Goal: Task Accomplishment & Management: Manage account settings

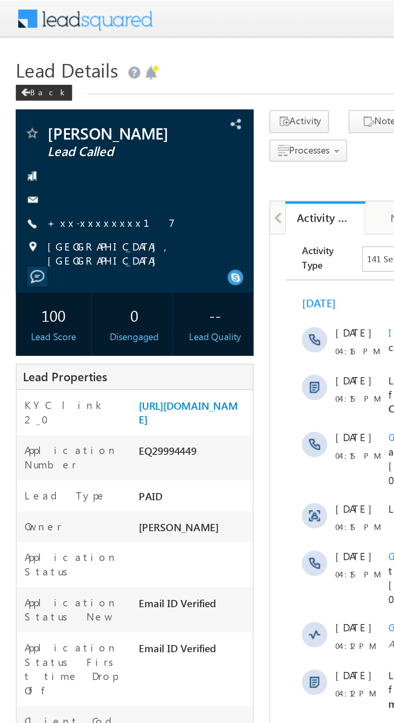
click at [49, 115] on link "+xx-xxxxxxxx17" at bounding box center [56, 112] width 65 height 7
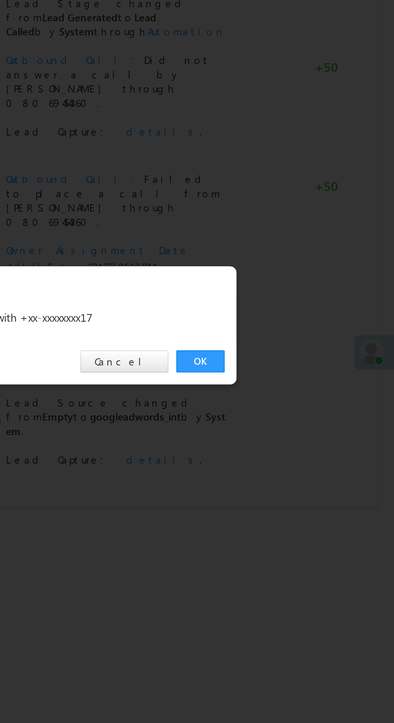
click at [290, 369] on link "OK" at bounding box center [295, 374] width 25 height 11
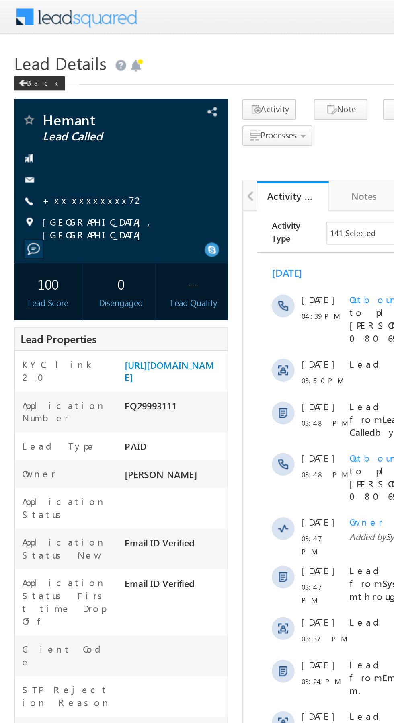
click at [47, 110] on link "+xx-xxxxxxxx72" at bounding box center [52, 112] width 57 height 7
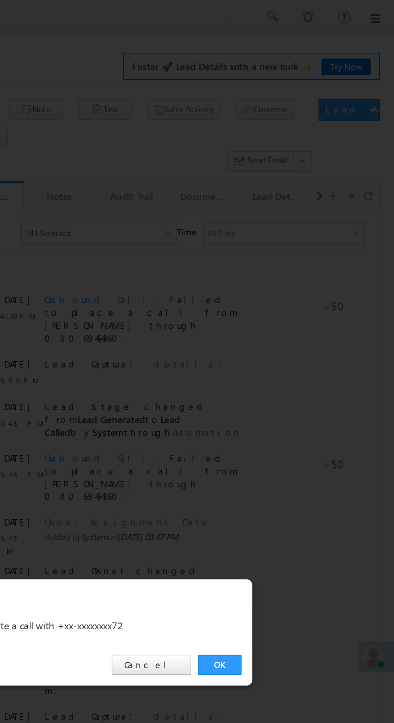
click at [297, 375] on link "OK" at bounding box center [295, 374] width 25 height 11
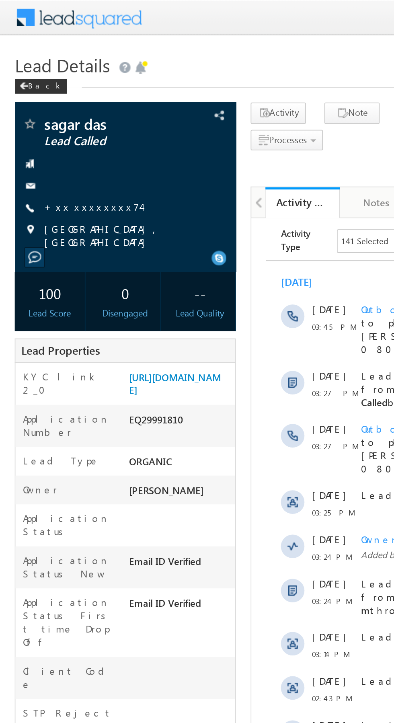
click at [49, 116] on link "+xx-xxxxxxxx74" at bounding box center [50, 112] width 53 height 7
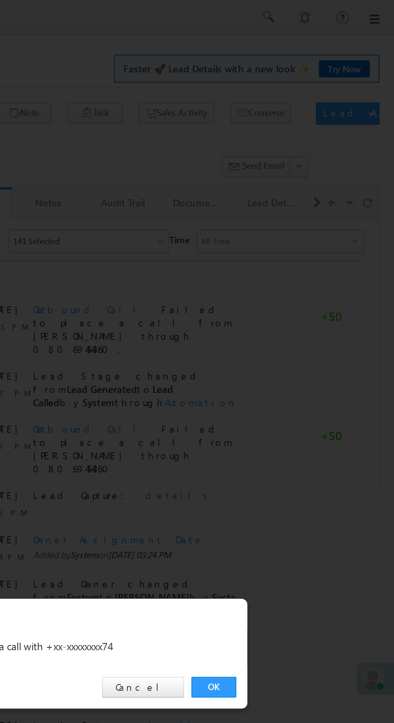
click at [300, 374] on link "OK" at bounding box center [295, 374] width 25 height 11
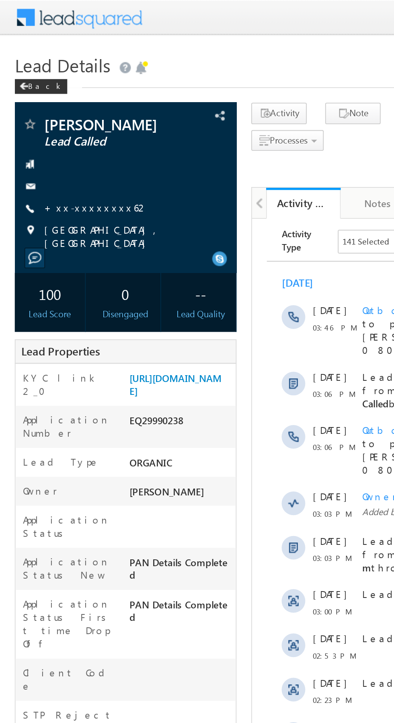
click at [55, 113] on link "+xx-xxxxxxxx62" at bounding box center [52, 112] width 57 height 7
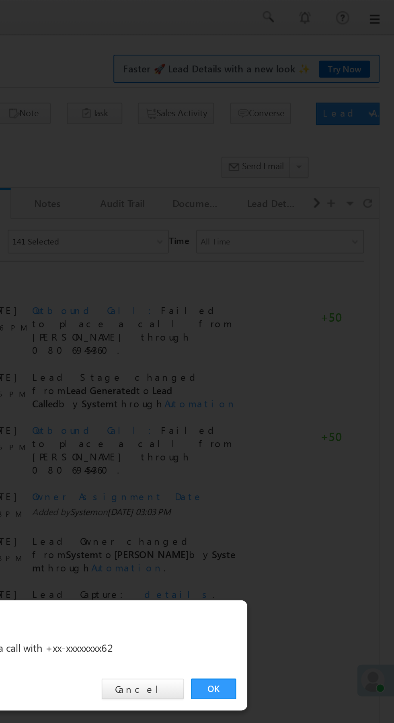
click at [296, 375] on link "OK" at bounding box center [295, 374] width 25 height 11
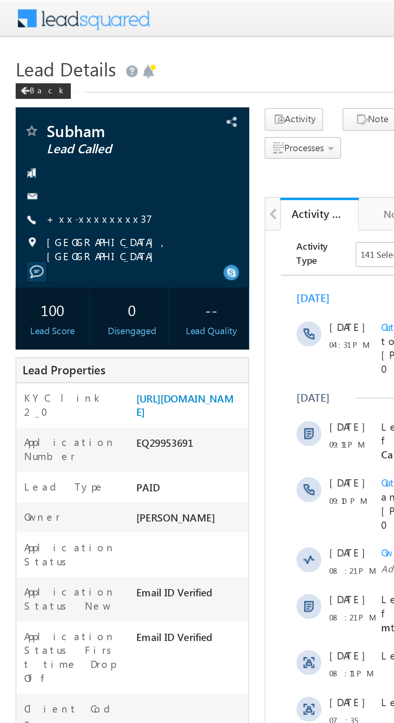
click at [50, 115] on link "+xx-xxxxxxxx37" at bounding box center [51, 112] width 55 height 7
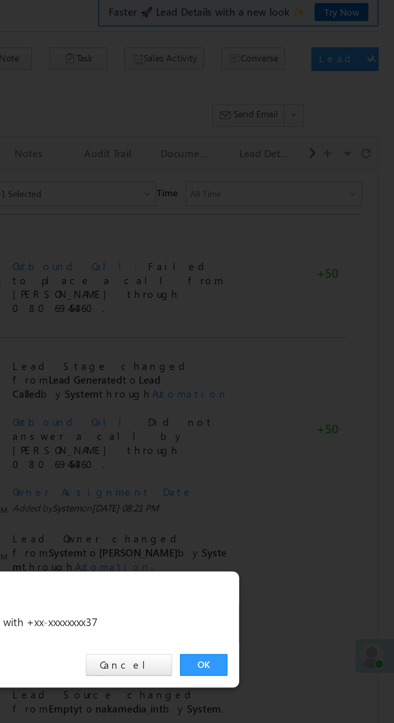
click at [297, 380] on link "OK" at bounding box center [295, 374] width 25 height 11
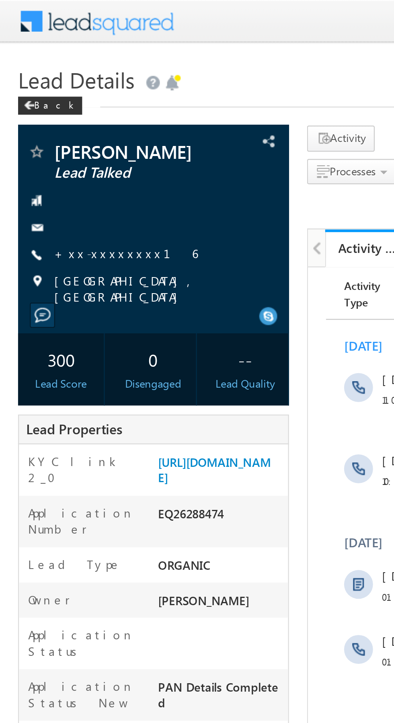
click at [46, 116] on link "+xx-xxxxxxxx16" at bounding box center [56, 112] width 64 height 7
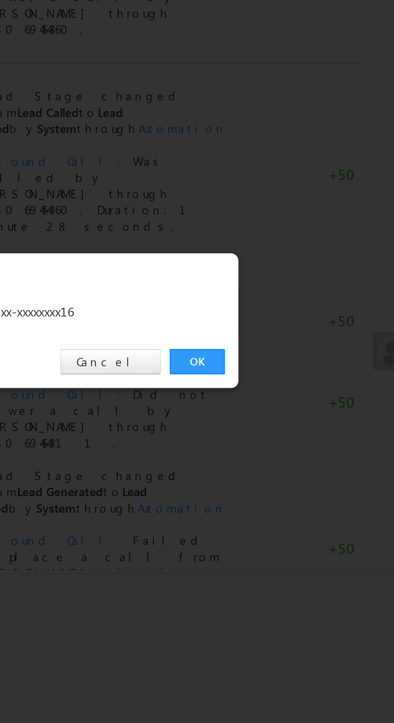
click at [292, 375] on link "OK" at bounding box center [295, 374] width 25 height 11
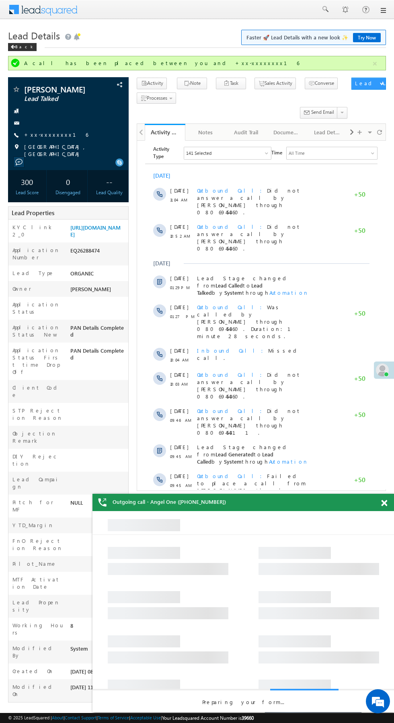
click at [284, 63] on div "A call has been placed between you and +xx-xxxxxxxx16" at bounding box center [197, 62] width 347 height 7
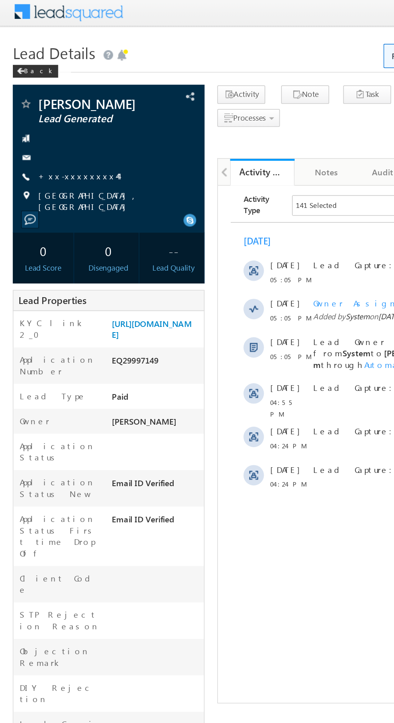
click at [49, 110] on link "+xx-xxxxxxxx44" at bounding box center [49, 112] width 50 height 7
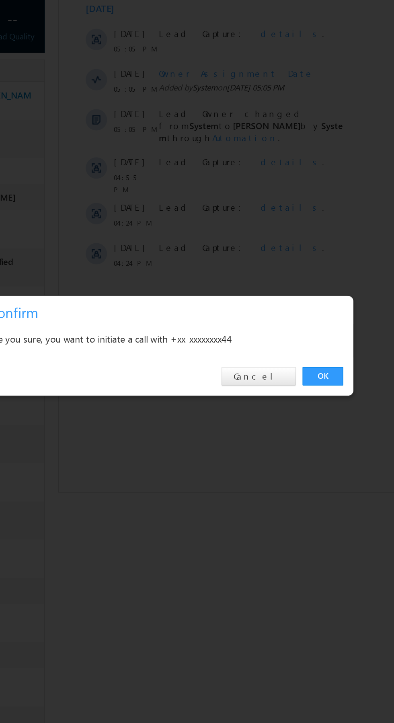
click at [296, 373] on link "OK" at bounding box center [295, 374] width 25 height 11
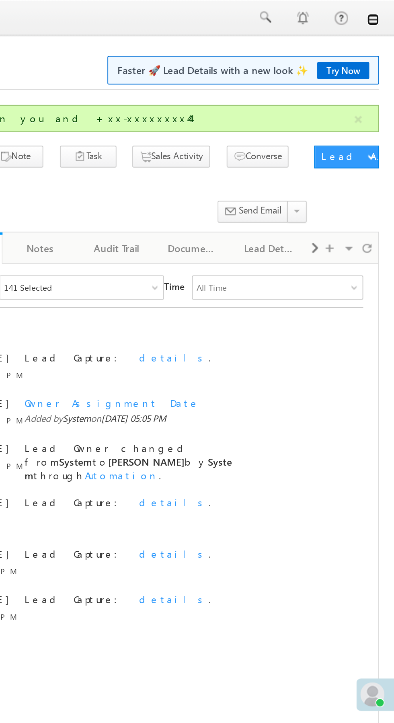
click at [383, 11] on link at bounding box center [383, 10] width 6 height 6
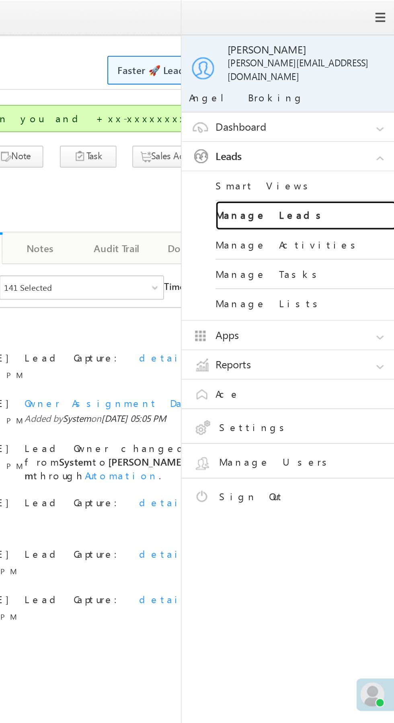
click at [357, 107] on link "Manage Leads" at bounding box center [347, 115] width 96 height 16
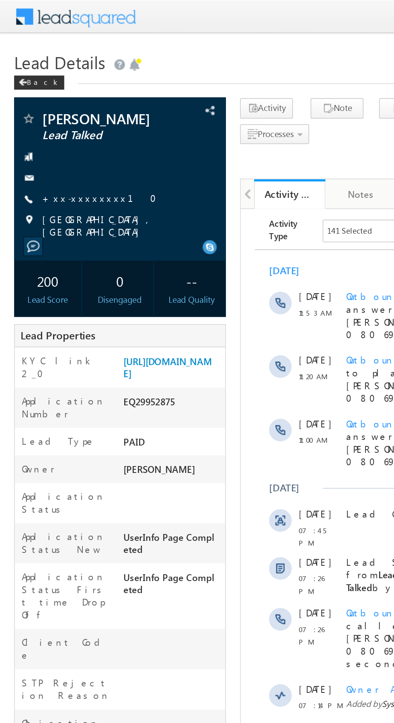
click at [49, 115] on link "+xx-xxxxxxxx10" at bounding box center [59, 112] width 70 height 7
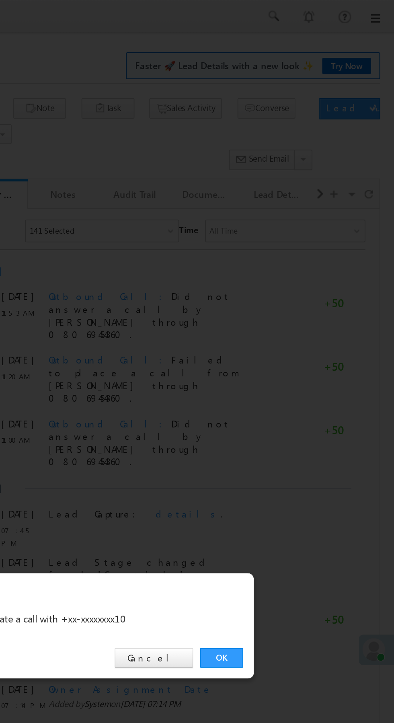
click at [297, 376] on link "OK" at bounding box center [295, 374] width 25 height 11
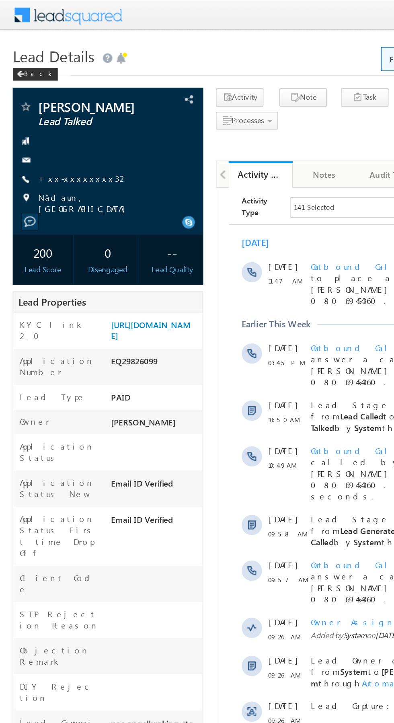
click at [47, 114] on link "+xx-xxxxxxxx32" at bounding box center [52, 112] width 57 height 7
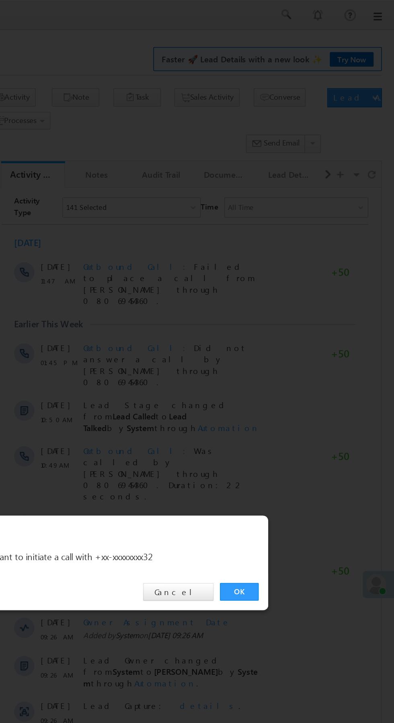
click at [289, 372] on link "OK" at bounding box center [295, 374] width 25 height 11
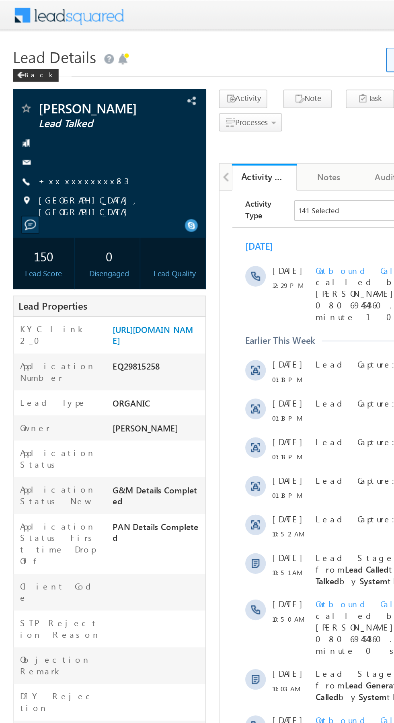
click at [49, 114] on link "+xx-xxxxxxxx83" at bounding box center [52, 112] width 56 height 7
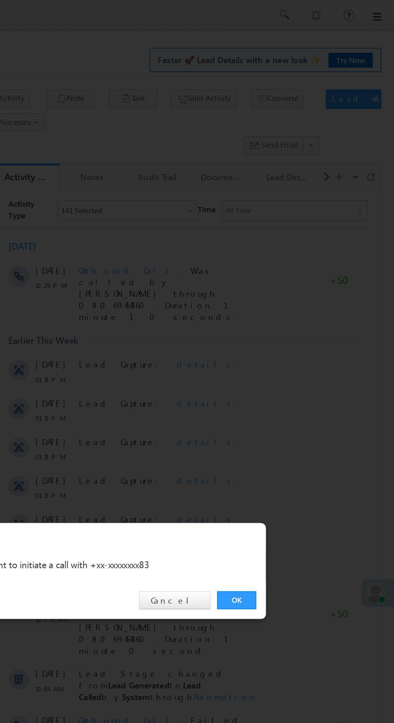
click at [292, 376] on link "OK" at bounding box center [295, 374] width 25 height 11
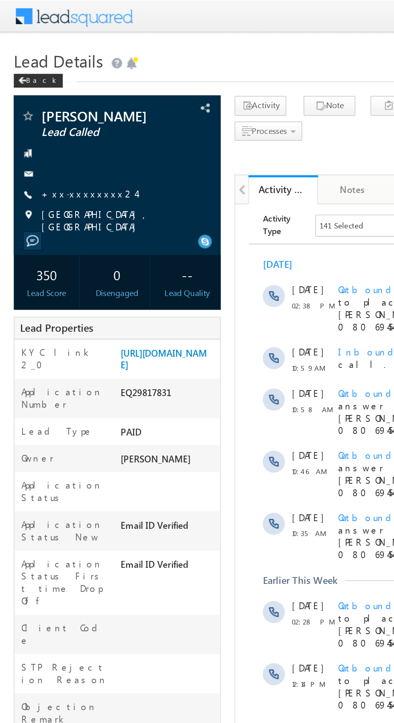
click at [48, 111] on link "+xx-xxxxxxxx24" at bounding box center [51, 112] width 55 height 7
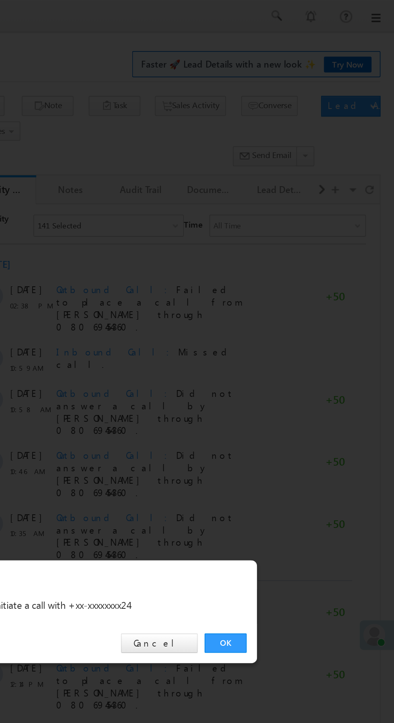
click at [293, 373] on link "OK" at bounding box center [295, 374] width 25 height 11
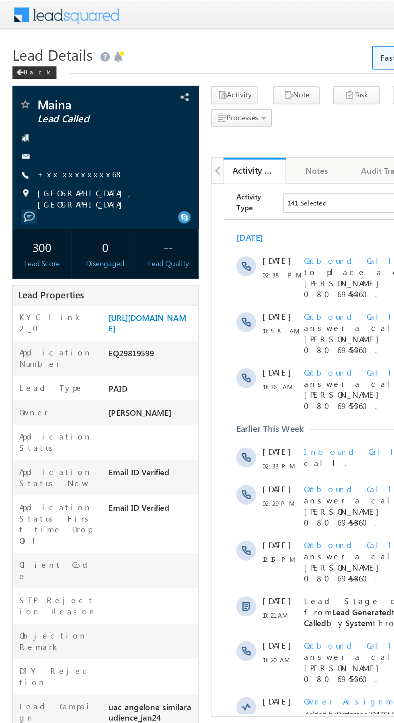
click at [51, 112] on link "+xx-xxxxxxxx68" at bounding box center [52, 112] width 56 height 7
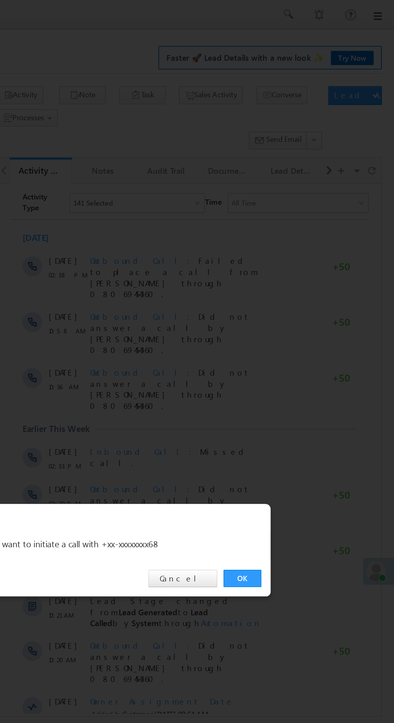
click at [293, 371] on link "OK" at bounding box center [295, 374] width 25 height 11
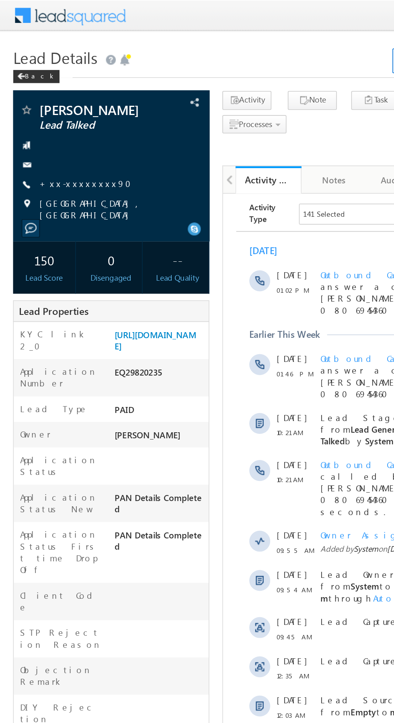
click at [47, 116] on link "+xx-xxxxxxxx90" at bounding box center [55, 112] width 62 height 7
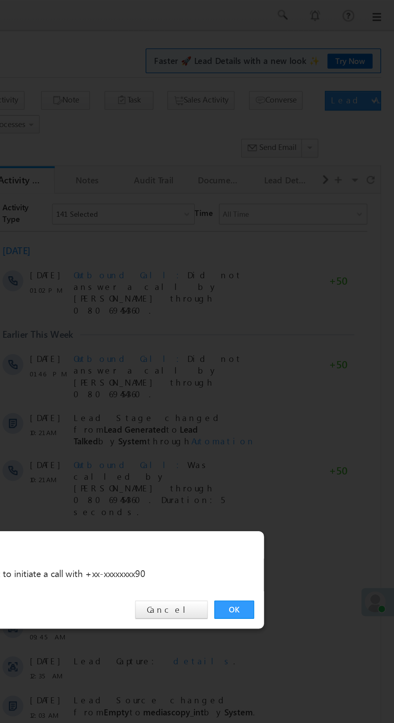
click at [290, 371] on link "OK" at bounding box center [295, 374] width 25 height 11
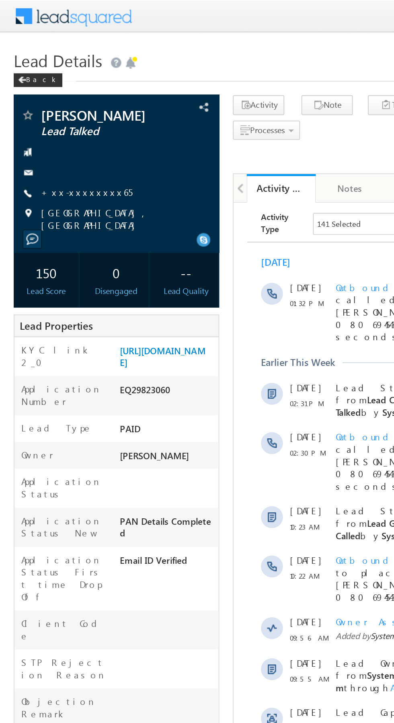
click at [53, 112] on link "+xx-xxxxxxxx65" at bounding box center [50, 112] width 53 height 7
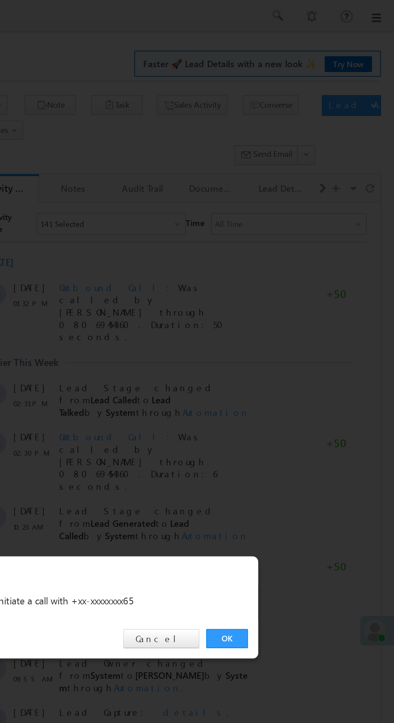
click at [293, 382] on div "OK Cancel" at bounding box center [201, 374] width 225 height 23
click at [291, 375] on link "OK" at bounding box center [295, 374] width 25 height 11
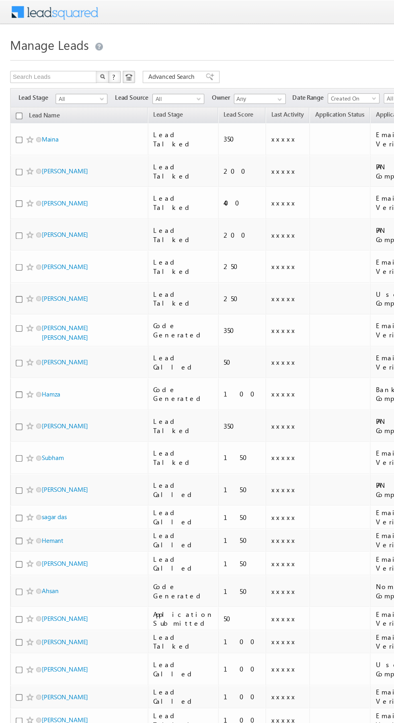
scroll to position [4, 0]
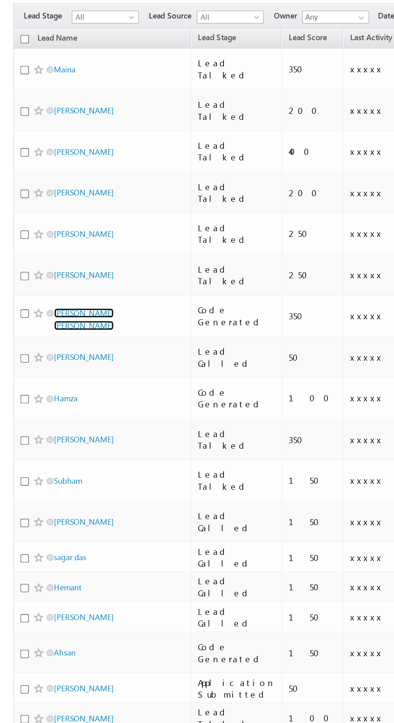
click at [64, 252] on link "[PERSON_NAME] [PERSON_NAME]" at bounding box center [51, 259] width 37 height 14
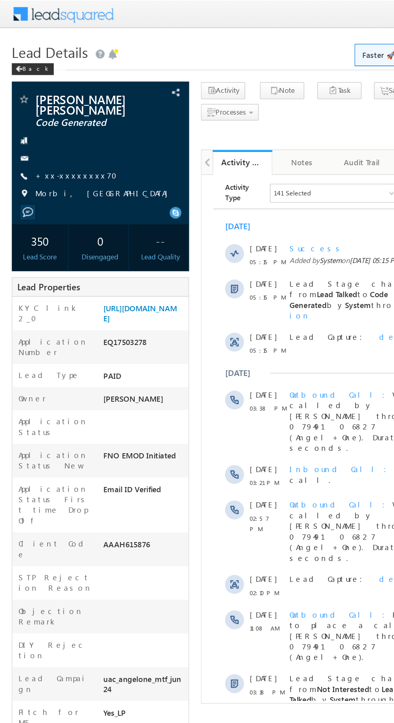
click at [47, 118] on link "+xx-xxxxxxxx70" at bounding box center [54, 119] width 60 height 7
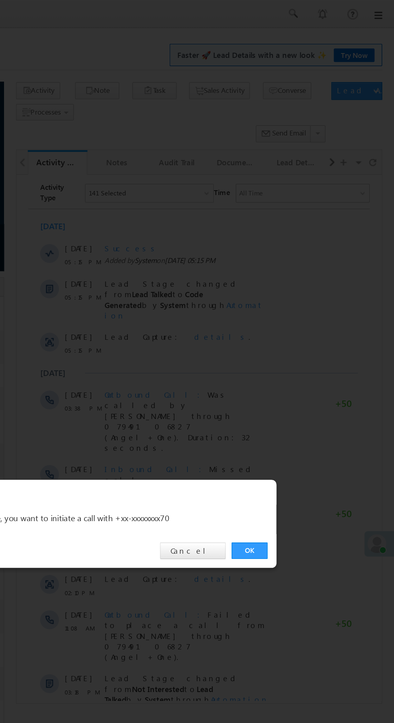
click at [295, 375] on link "OK" at bounding box center [295, 374] width 25 height 11
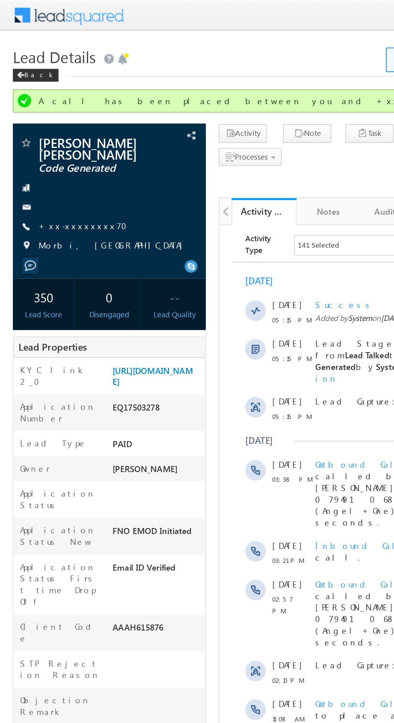
copy div "Number EQ17503278"
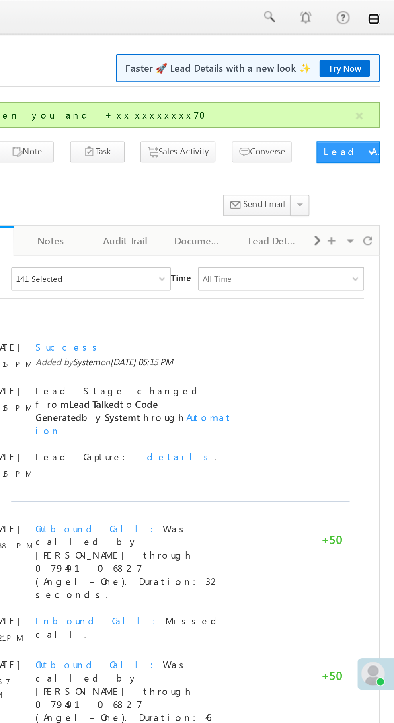
click at [384, 12] on link at bounding box center [383, 10] width 6 height 6
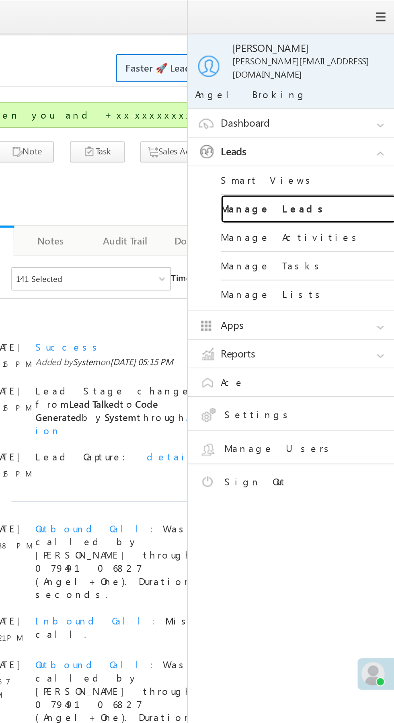
click at [358, 109] on link "Manage Leads" at bounding box center [347, 115] width 96 height 16
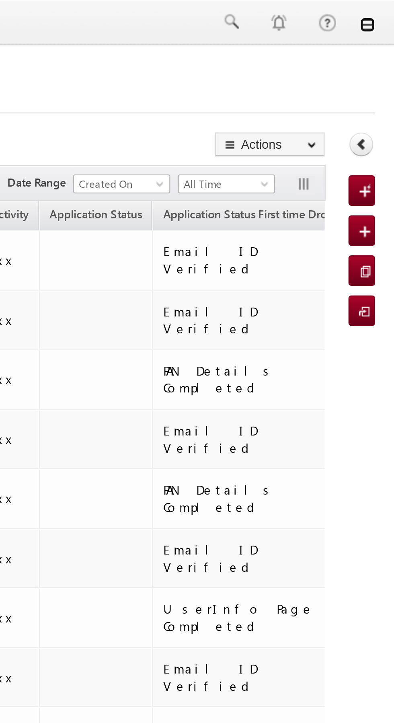
click at [384, 12] on link at bounding box center [383, 10] width 6 height 6
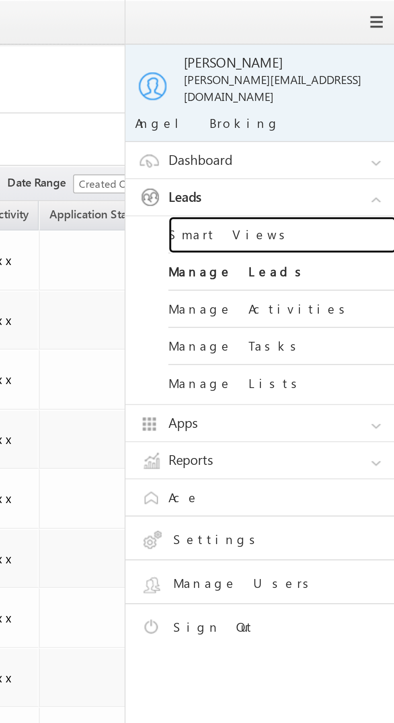
click at [356, 92] on link "Smart Views" at bounding box center [347, 99] width 96 height 16
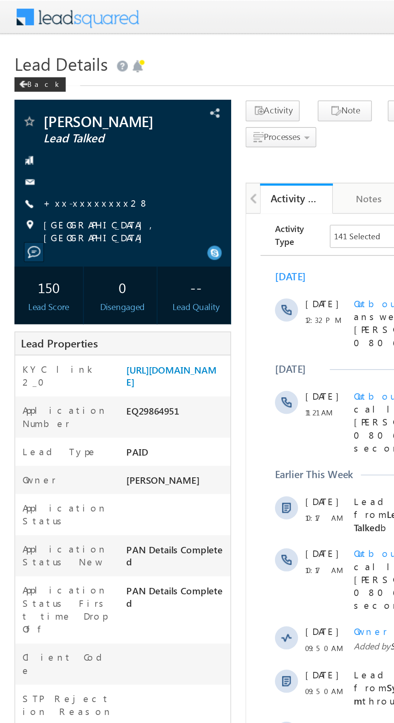
click at [51, 116] on link "+xx-xxxxxxxx28" at bounding box center [53, 112] width 59 height 7
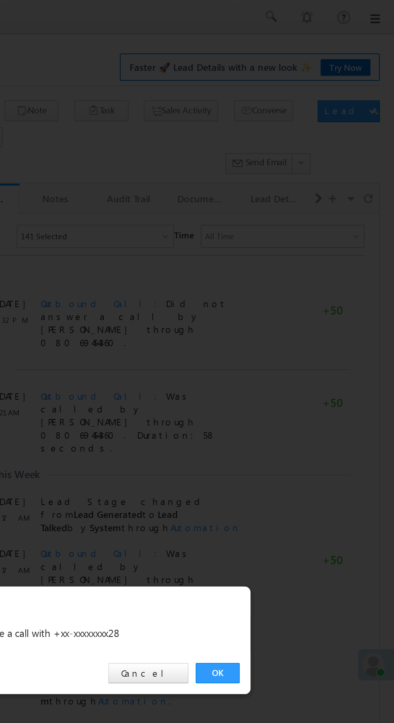
click at [295, 375] on link "OK" at bounding box center [295, 374] width 25 height 11
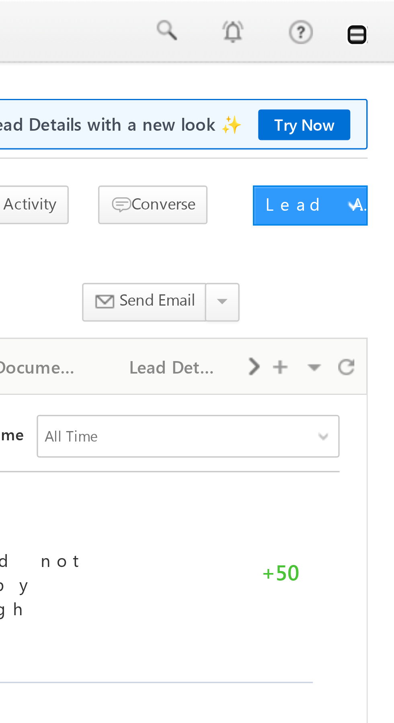
click at [385, 11] on link at bounding box center [383, 10] width 6 height 6
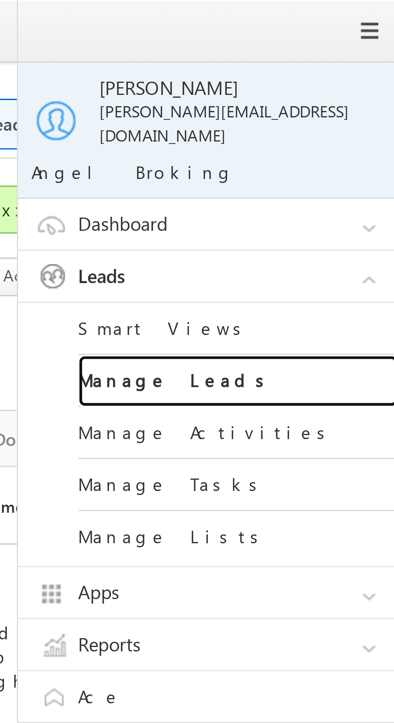
click at [347, 110] on link "Manage Leads" at bounding box center [347, 115] width 96 height 16
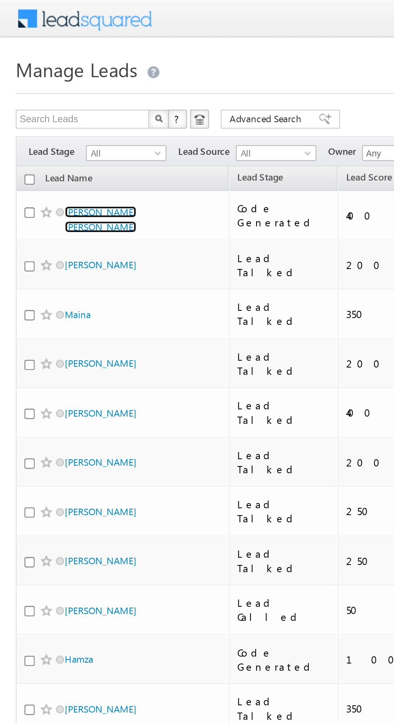
click at [70, 109] on link "[PERSON_NAME] [PERSON_NAME]" at bounding box center [51, 112] width 37 height 14
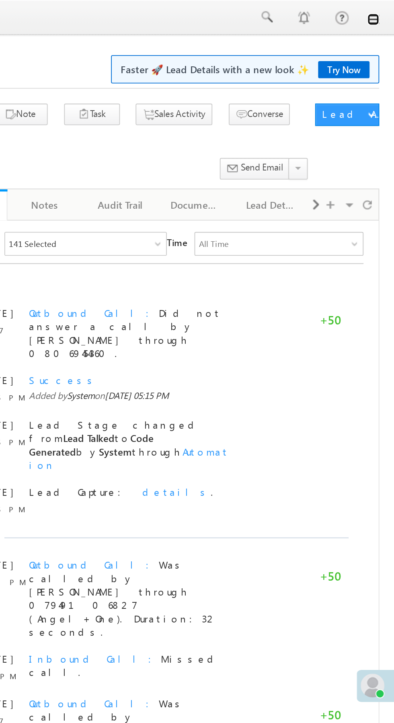
click at [383, 12] on link at bounding box center [383, 10] width 6 height 6
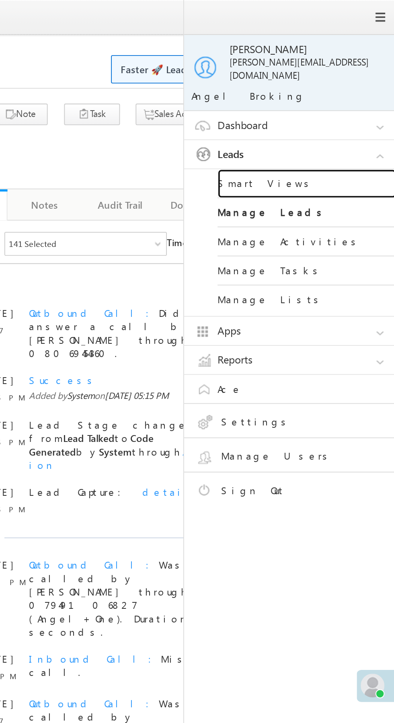
click at [339, 92] on link "Smart Views" at bounding box center [347, 99] width 96 height 16
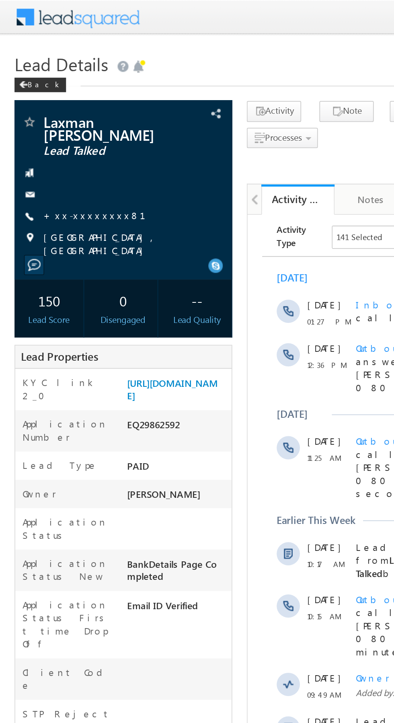
click at [53, 119] on link "+xx-xxxxxxxx81" at bounding box center [57, 119] width 66 height 7
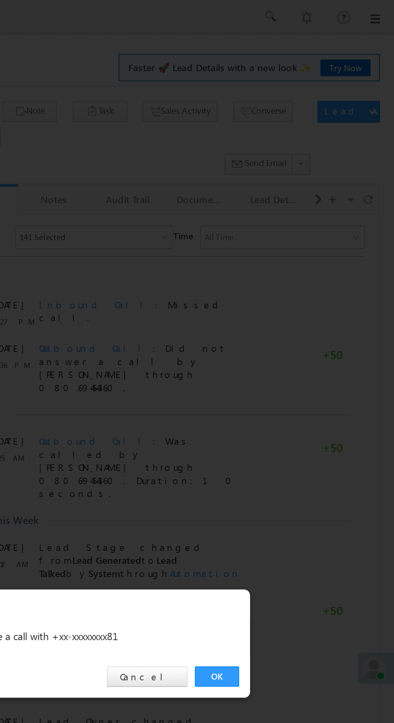
click at [296, 373] on link "OK" at bounding box center [295, 374] width 25 height 11
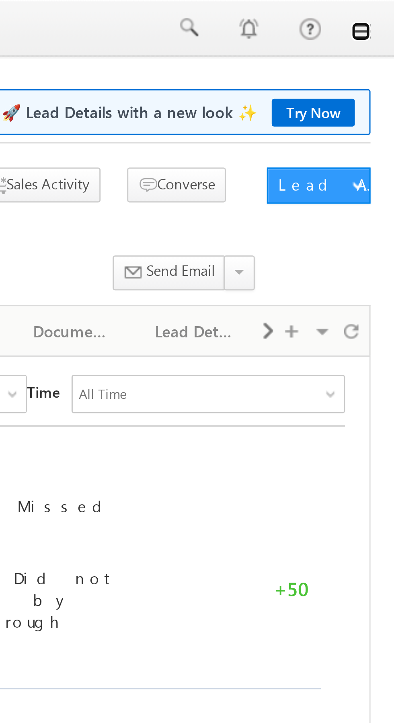
click at [386, 12] on link at bounding box center [383, 10] width 6 height 6
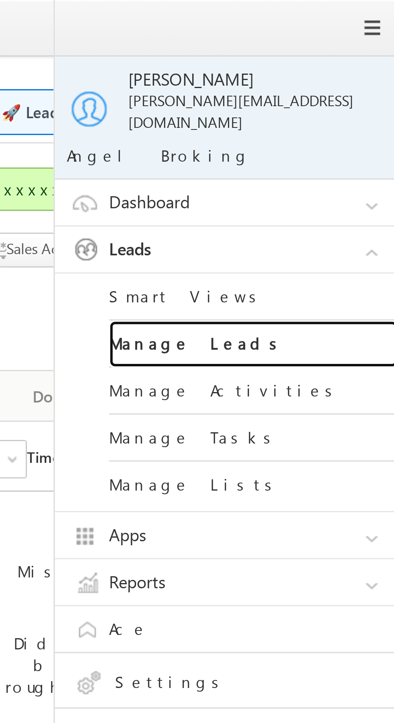
click at [347, 109] on link "Manage Leads" at bounding box center [347, 115] width 96 height 16
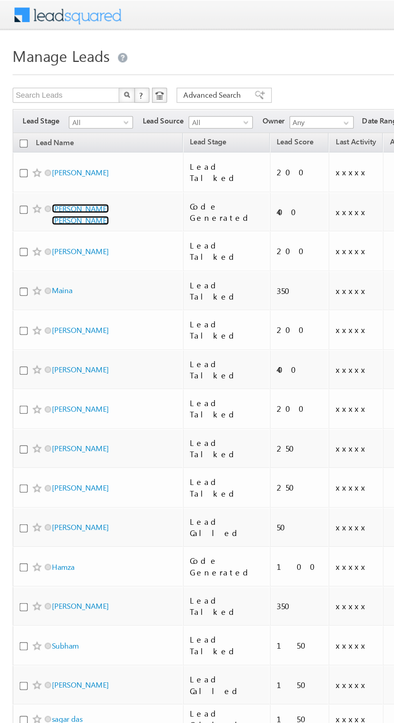
click at [70, 130] on link "[PERSON_NAME] [PERSON_NAME]" at bounding box center [51, 137] width 37 height 14
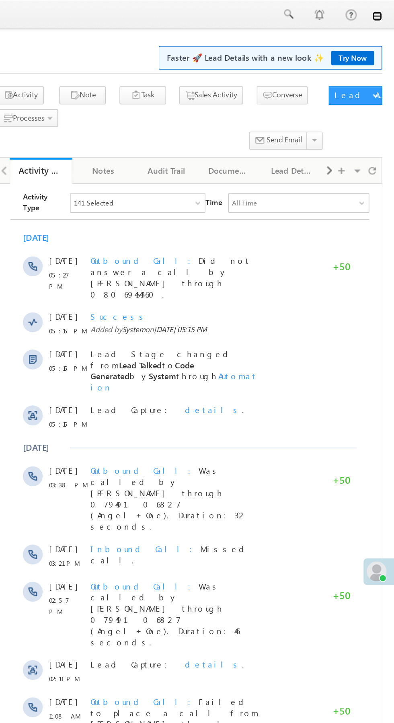
click at [382, 11] on link at bounding box center [383, 10] width 6 height 6
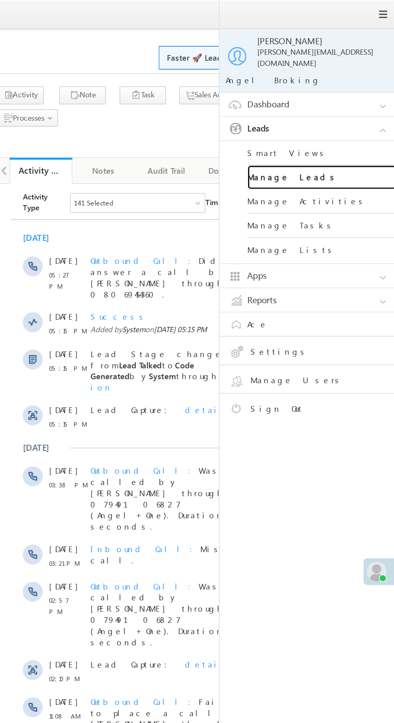
click at [358, 114] on link "Manage Leads" at bounding box center [347, 115] width 96 height 16
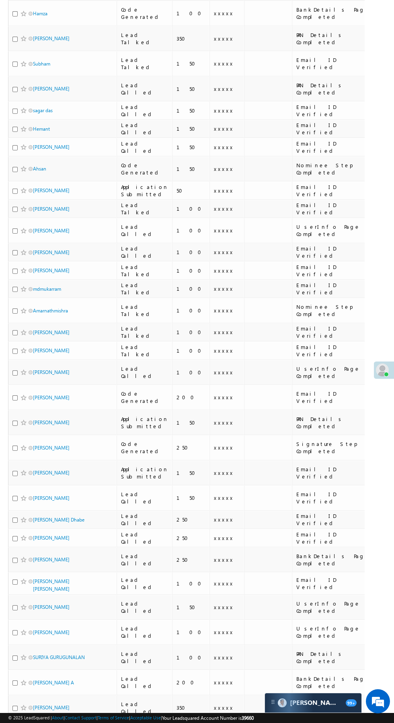
scroll to position [373, 0]
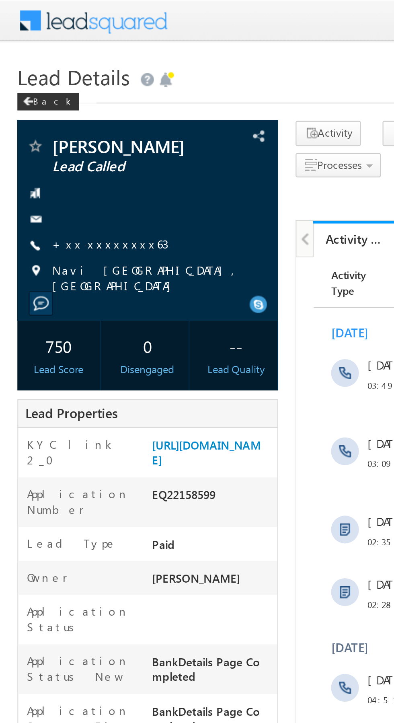
click at [51, 114] on link "+xx-xxxxxxxx63" at bounding box center [51, 112] width 54 height 7
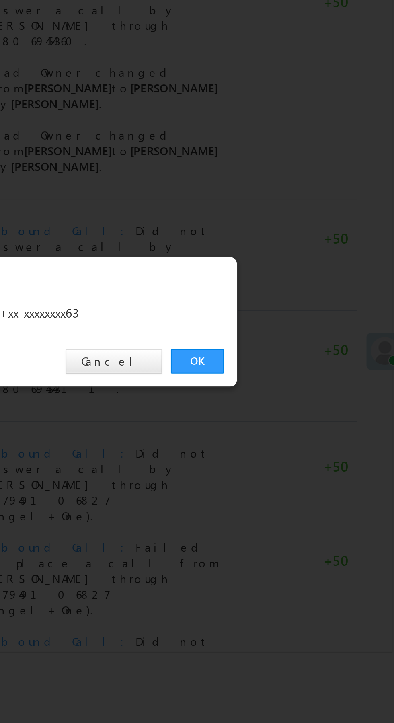
click at [293, 371] on link "OK" at bounding box center [295, 374] width 25 height 11
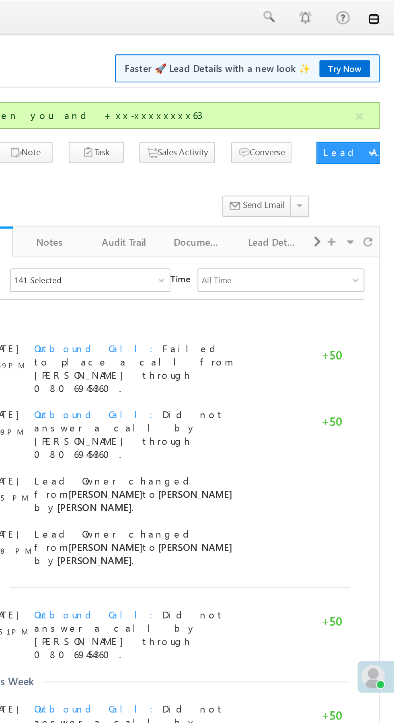
click at [383, 10] on link at bounding box center [383, 10] width 6 height 6
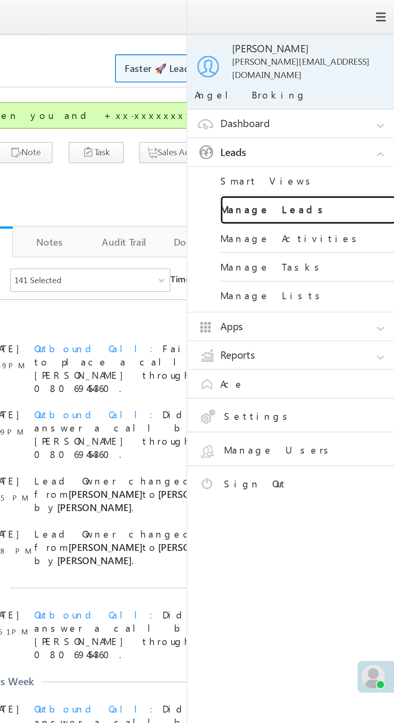
click at [353, 111] on link "Manage Leads" at bounding box center [347, 115] width 96 height 16
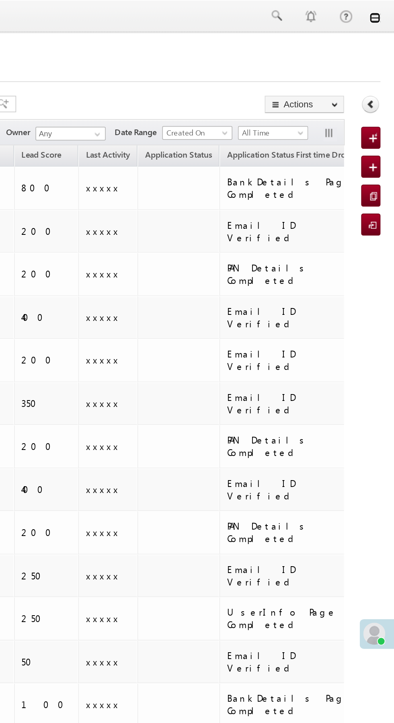
click at [385, 12] on link at bounding box center [383, 10] width 6 height 6
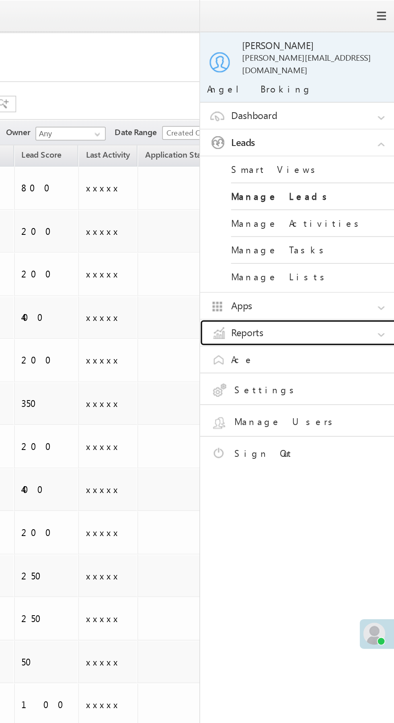
click at [344, 187] on link "Reports" at bounding box center [341, 194] width 121 height 15
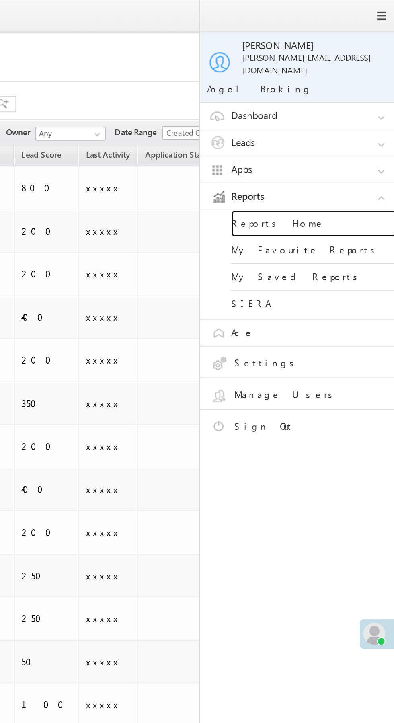
click at [346, 123] on link "Reports Home" at bounding box center [347, 131] width 96 height 16
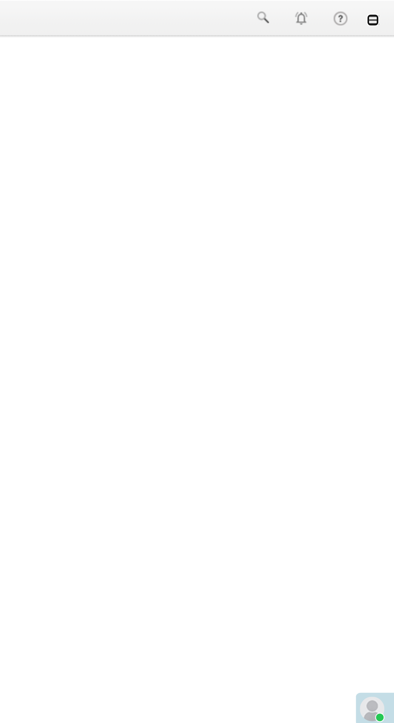
click at [385, 10] on link at bounding box center [383, 10] width 6 height 6
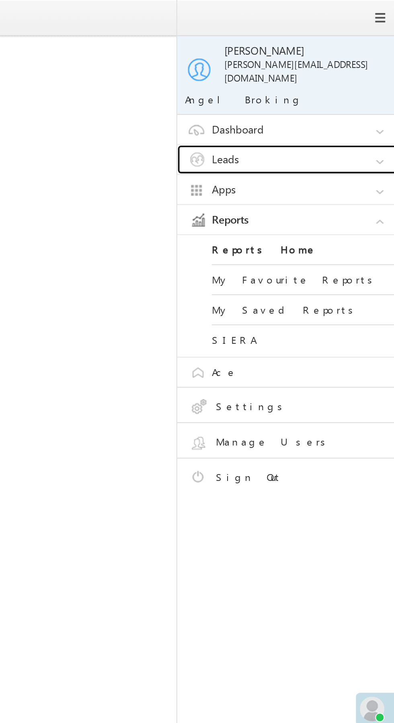
click at [347, 76] on link "Leads" at bounding box center [341, 83] width 121 height 15
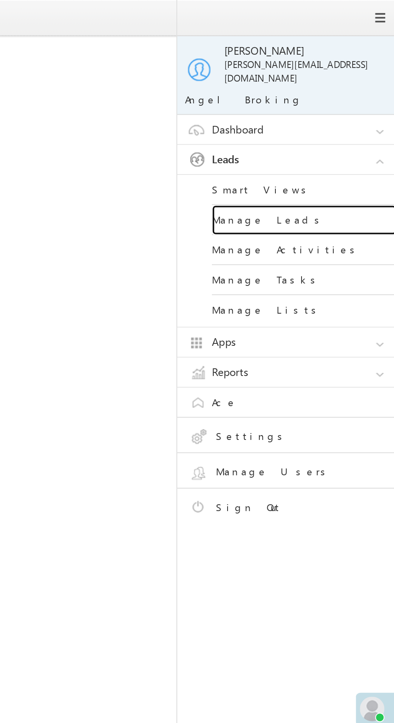
click at [354, 109] on link "Manage Leads" at bounding box center [347, 115] width 96 height 16
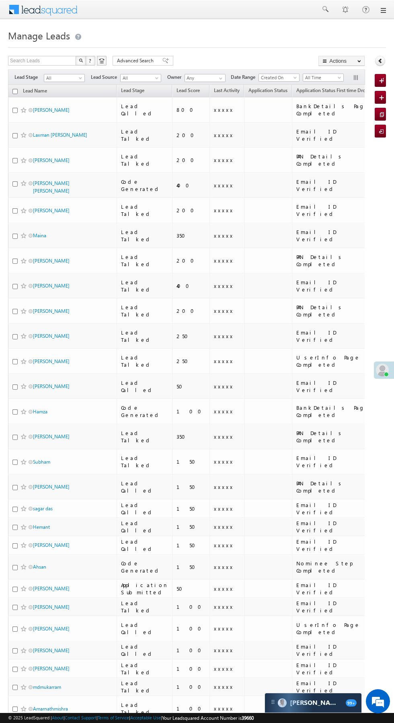
scroll to position [0, 6]
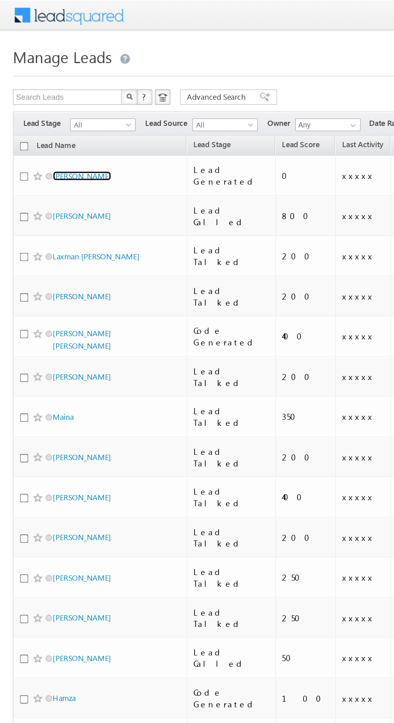
click at [53, 108] on link "[PERSON_NAME]" at bounding box center [51, 110] width 37 height 6
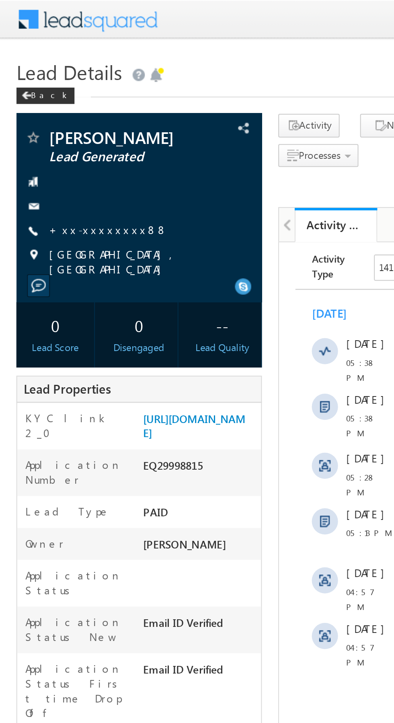
click at [43, 112] on link "+xx-xxxxxxxx88" at bounding box center [53, 112] width 58 height 7
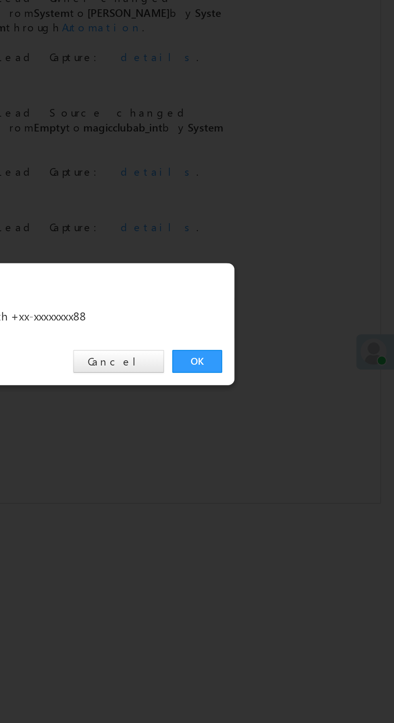
click at [293, 371] on link "OK" at bounding box center [295, 374] width 25 height 11
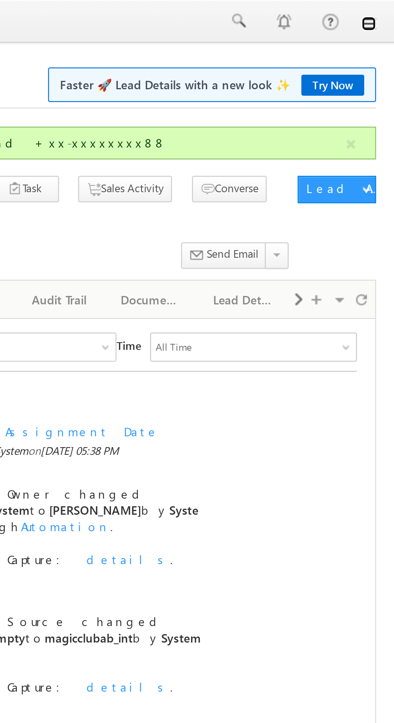
click at [383, 11] on link at bounding box center [383, 10] width 6 height 6
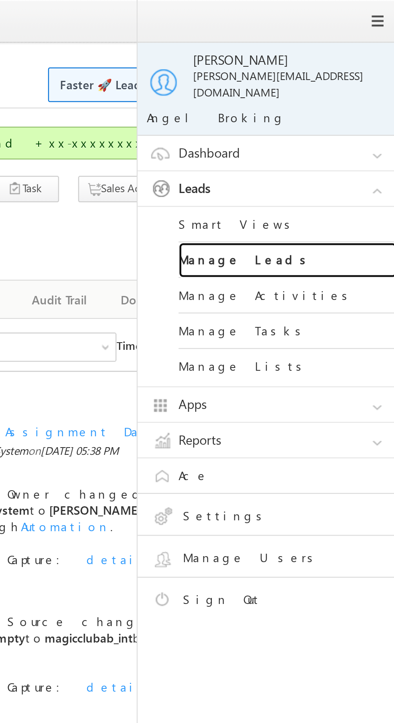
click at [355, 112] on link "Manage Leads" at bounding box center [347, 115] width 96 height 16
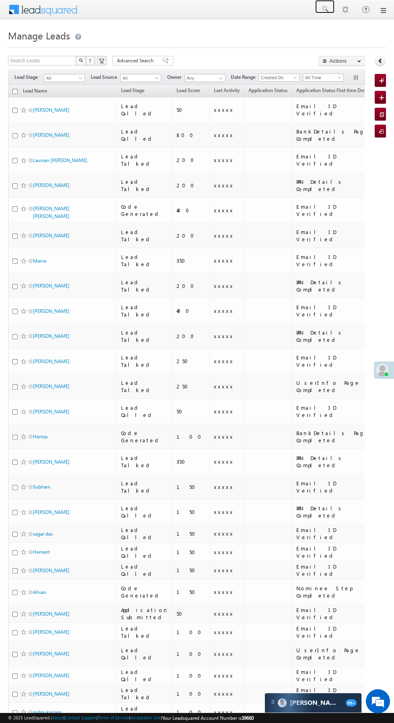
click at [325, 9] on span at bounding box center [325, 9] width 8 height 8
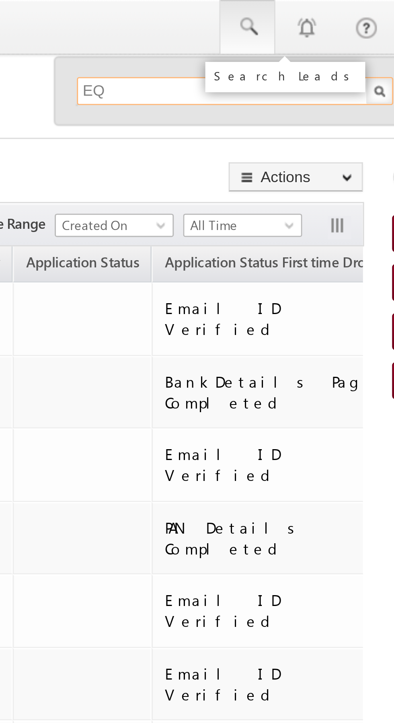
type input "E"
click at [277, 33] on input "text" at bounding box center [320, 32] width 109 height 10
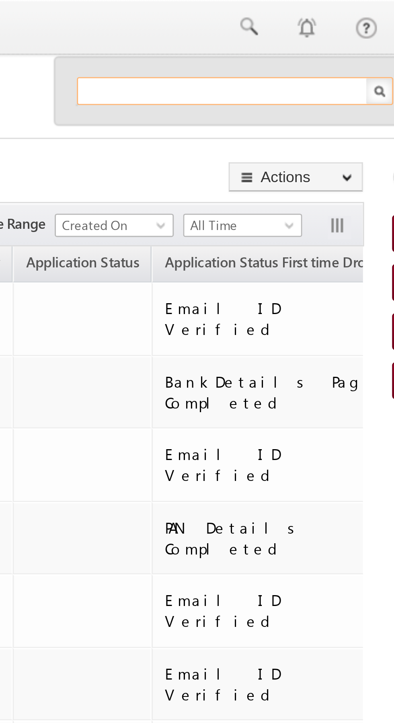
paste input "EQ29953716 EQ29079519 submit"
click at [299, 32] on input "EQ29953716 EQ29079519 submit" at bounding box center [320, 32] width 109 height 10
click at [329, 32] on input "EQ29079519 submit" at bounding box center [320, 32] width 109 height 10
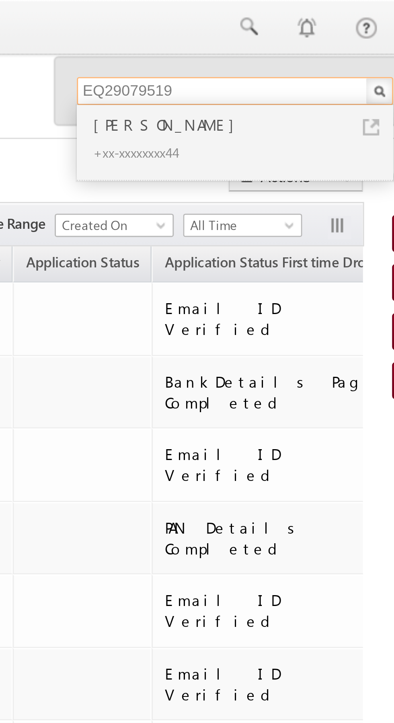
type input "EQ29079519"
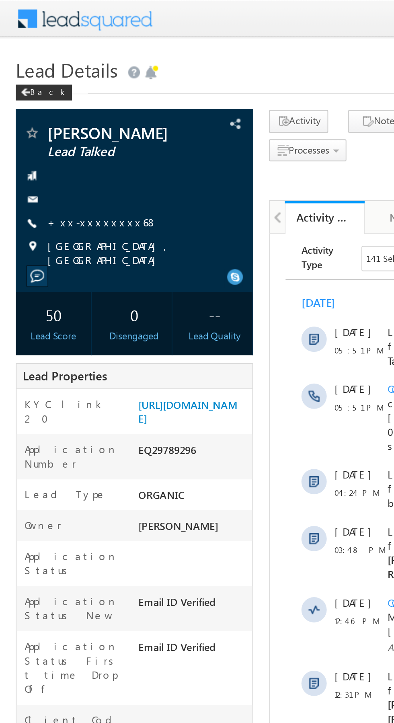
click at [47, 112] on link "+xx-xxxxxxxx68" at bounding box center [52, 112] width 56 height 7
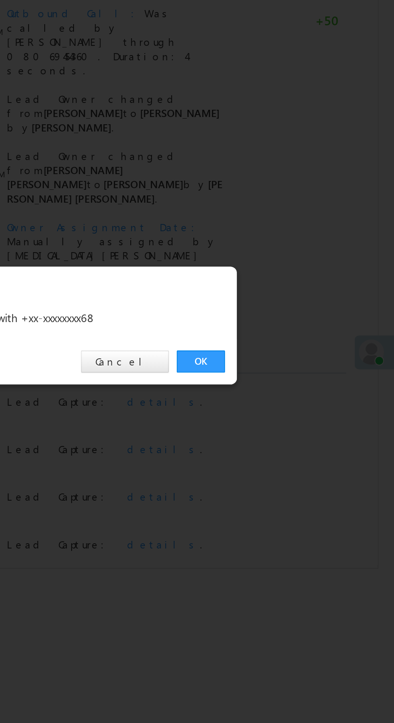
click at [296, 375] on link "OK" at bounding box center [295, 374] width 25 height 11
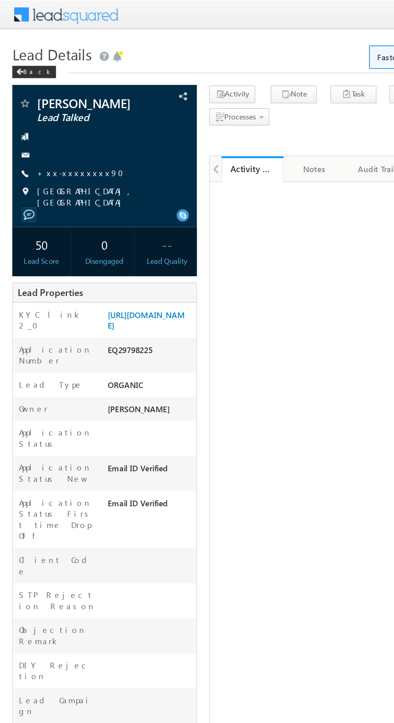
click at [53, 116] on link "+xx-xxxxxxxx90" at bounding box center [55, 112] width 62 height 7
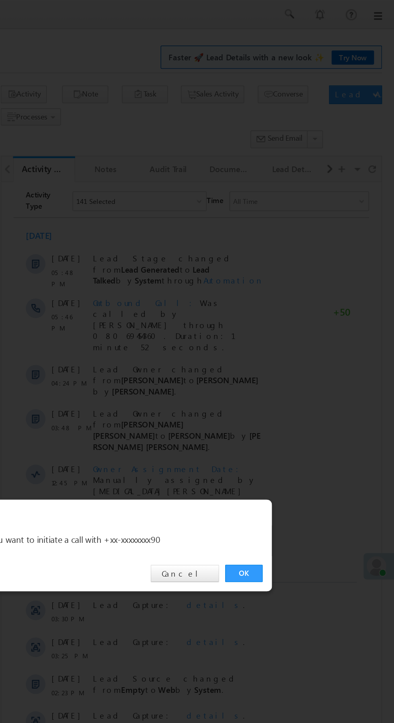
click at [300, 374] on link "OK" at bounding box center [295, 374] width 25 height 11
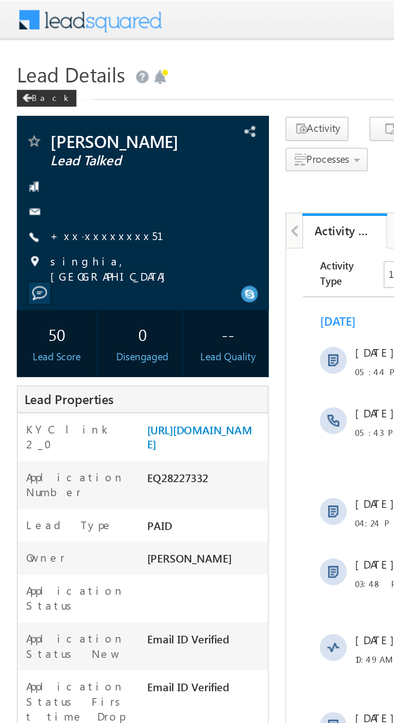
click at [51, 112] on link "+xx-xxxxxxxx51" at bounding box center [56, 112] width 64 height 7
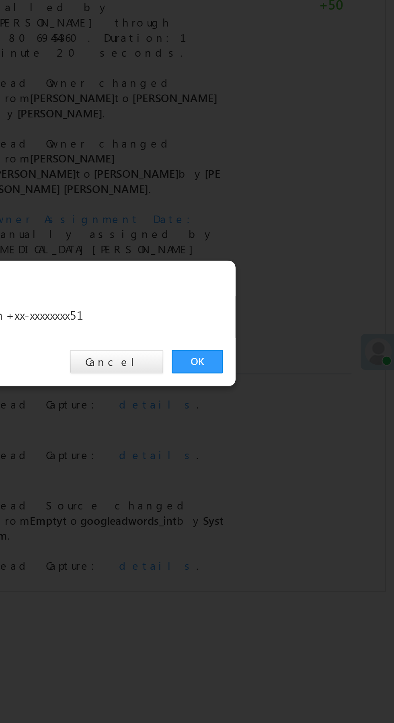
click at [295, 373] on link "OK" at bounding box center [295, 374] width 25 height 11
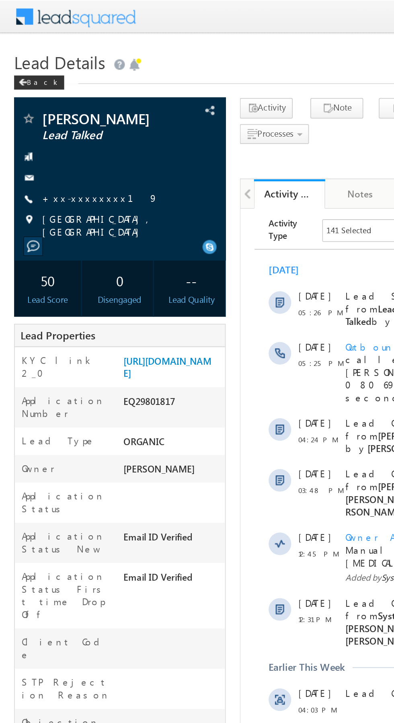
click at [45, 111] on link "+xx-xxxxxxxx19" at bounding box center [57, 112] width 66 height 7
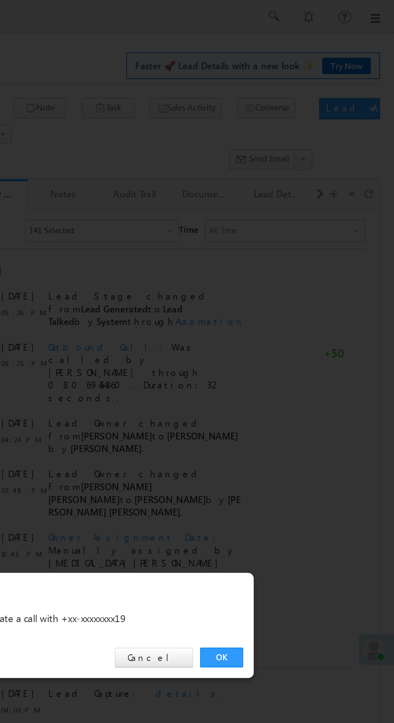
click at [296, 374] on link "OK" at bounding box center [295, 374] width 25 height 11
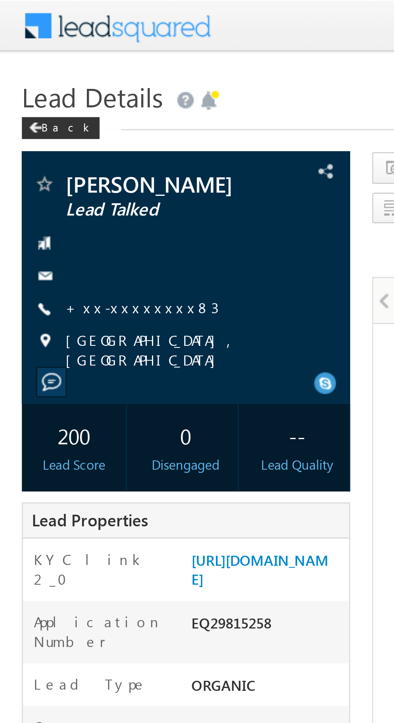
click at [43, 113] on link "+xx-xxxxxxxx83" at bounding box center [52, 112] width 56 height 7
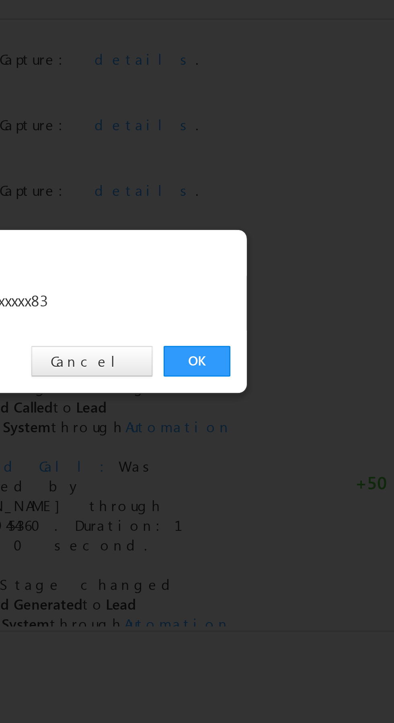
click at [293, 374] on link "OK" at bounding box center [295, 374] width 25 height 11
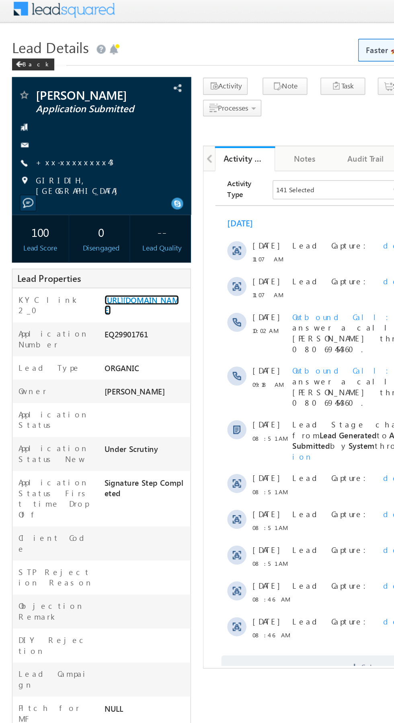
click at [95, 216] on link "https://angelbroking1-pk3em7sa.customui-test.leadsquared.com?leadId=bc8eee13-70…" at bounding box center [95, 209] width 50 height 14
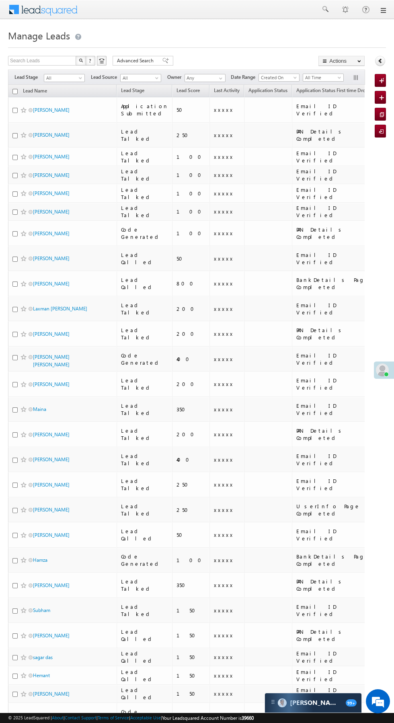
scroll to position [1, 0]
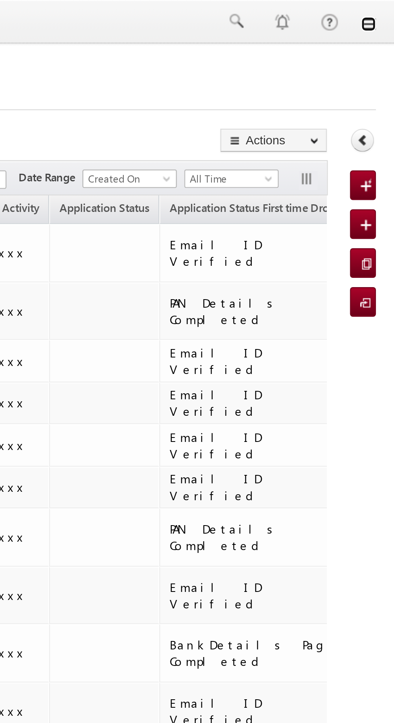
click at [384, 10] on link at bounding box center [383, 10] width 6 height 6
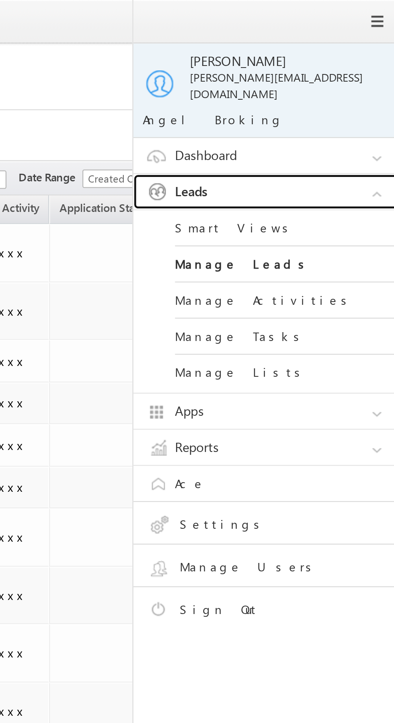
click at [354, 76] on link "Leads" at bounding box center [341, 83] width 121 height 15
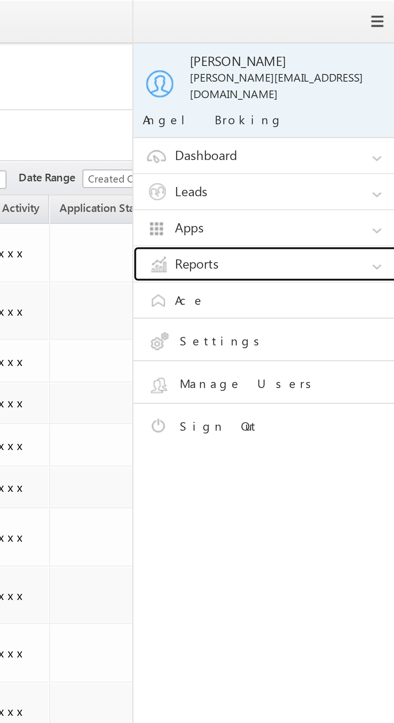
click at [341, 108] on link "Reports" at bounding box center [341, 114] width 121 height 15
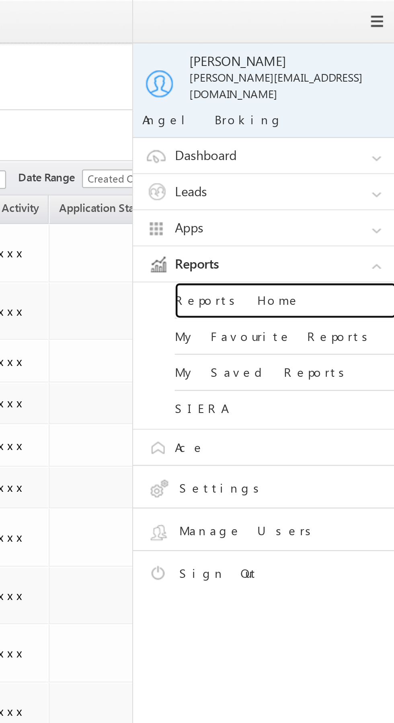
click at [345, 124] on link "Reports Home" at bounding box center [347, 131] width 96 height 16
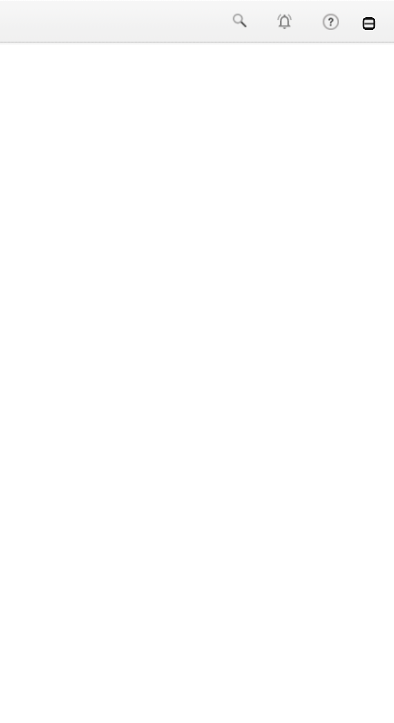
click at [383, 11] on link at bounding box center [383, 10] width 6 height 6
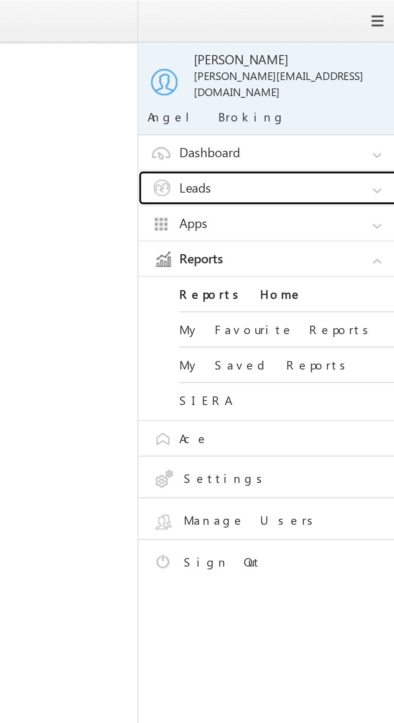
click at [350, 76] on link "Leads" at bounding box center [341, 83] width 121 height 15
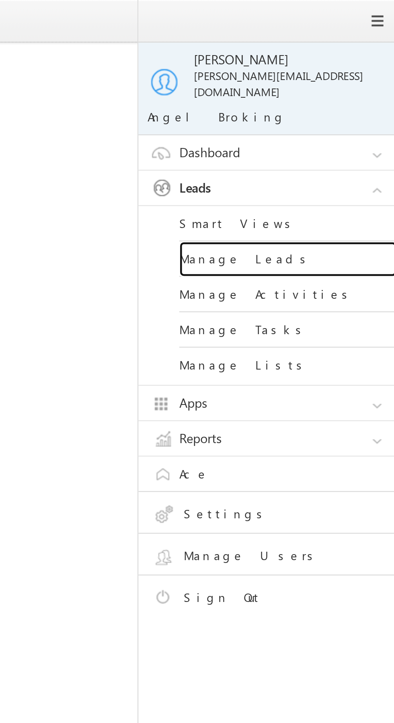
click at [344, 109] on link "Manage Leads" at bounding box center [347, 115] width 96 height 16
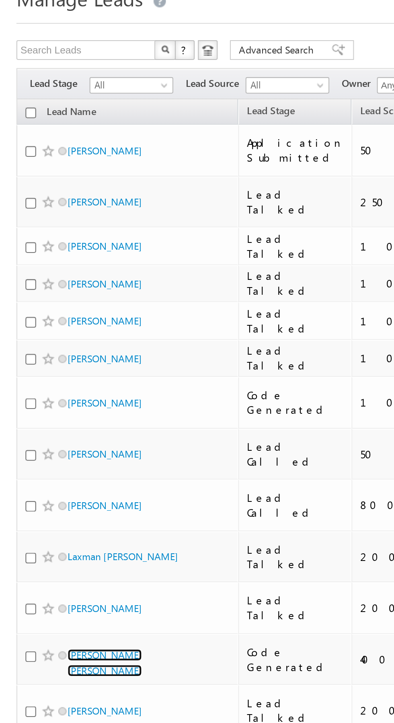
click at [70, 354] on link "[PERSON_NAME] [PERSON_NAME]" at bounding box center [51, 361] width 37 height 14
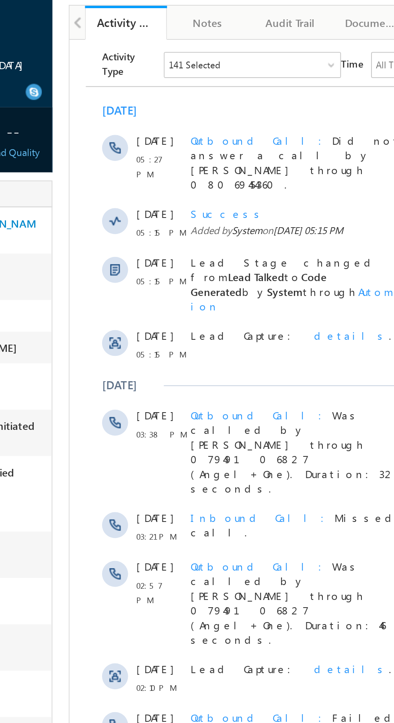
click at [190, 182] on span "details" at bounding box center [208, 185] width 37 height 7
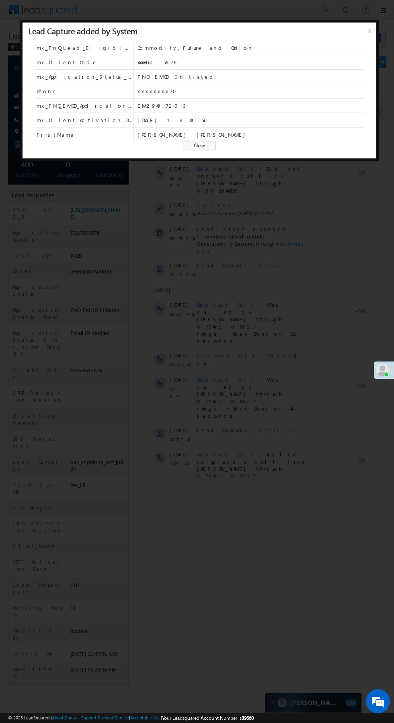
click at [368, 35] on span "x" at bounding box center [371, 33] width 6 height 14
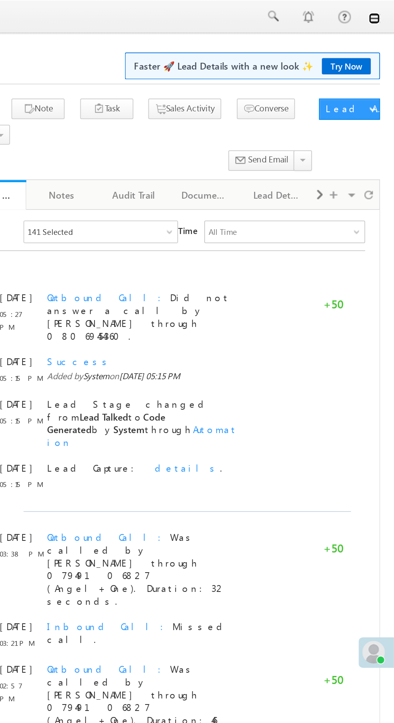
click at [382, 13] on link at bounding box center [383, 10] width 6 height 6
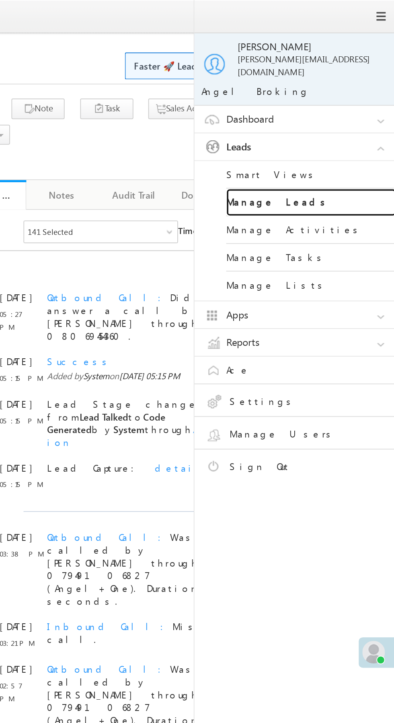
click at [353, 107] on link "Manage Leads" at bounding box center [347, 115] width 96 height 16
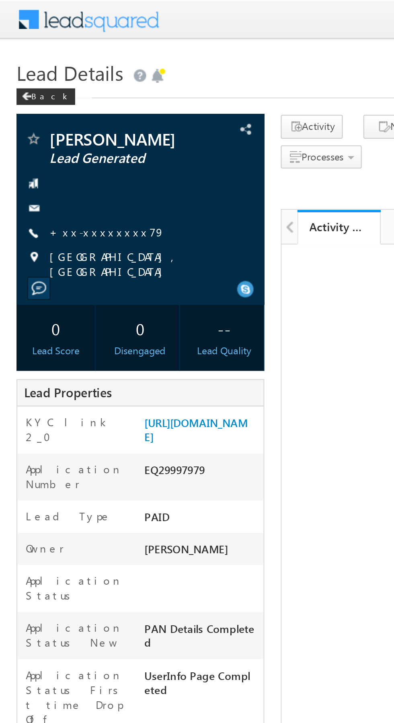
click at [50, 114] on link "+xx-xxxxxxxx79" at bounding box center [52, 112] width 56 height 7
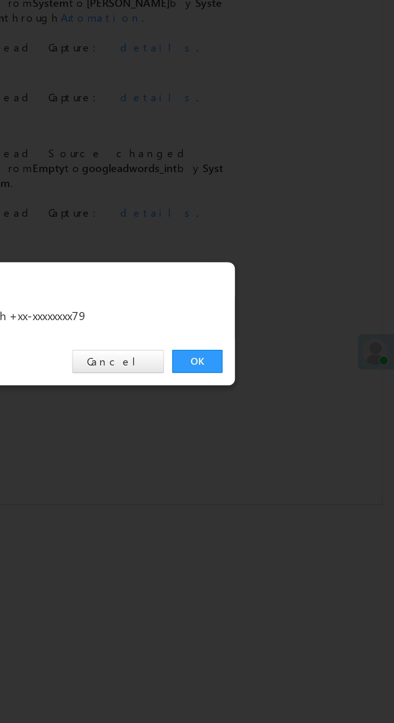
click at [292, 373] on link "OK" at bounding box center [295, 374] width 25 height 11
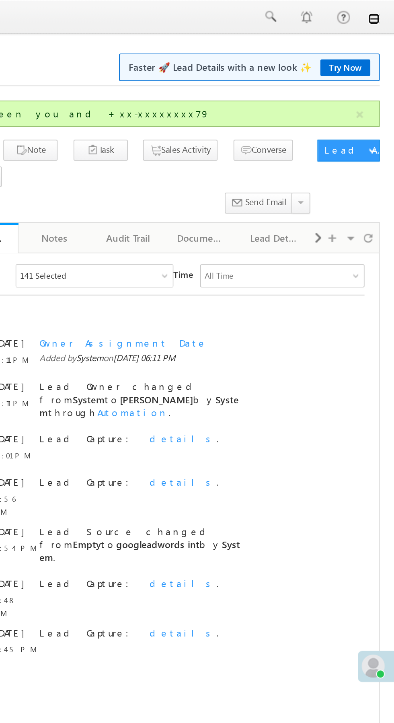
click at [382, 13] on link at bounding box center [383, 10] width 6 height 6
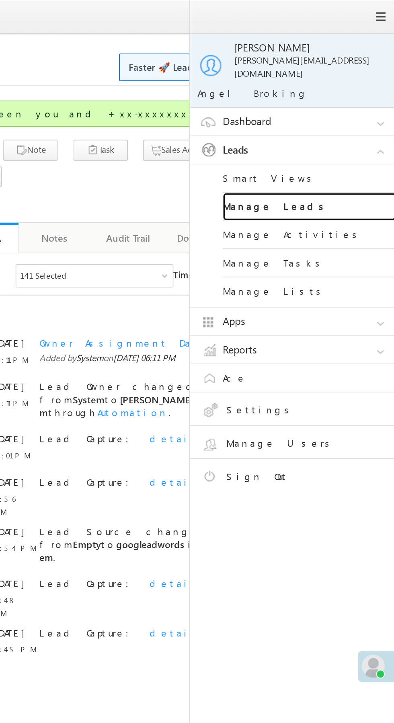
click at [353, 109] on link "Manage Leads" at bounding box center [347, 115] width 96 height 16
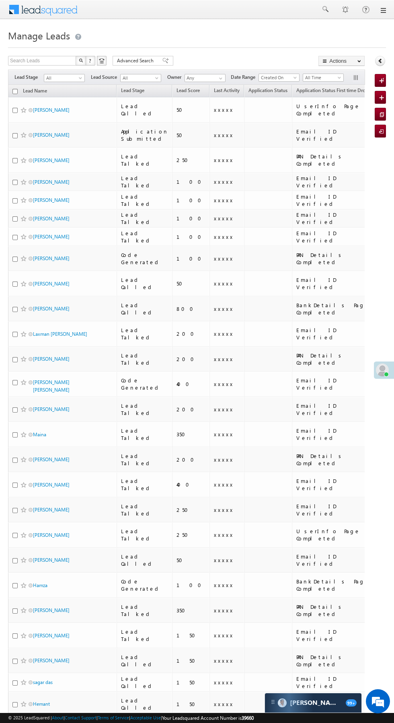
scroll to position [0, 6]
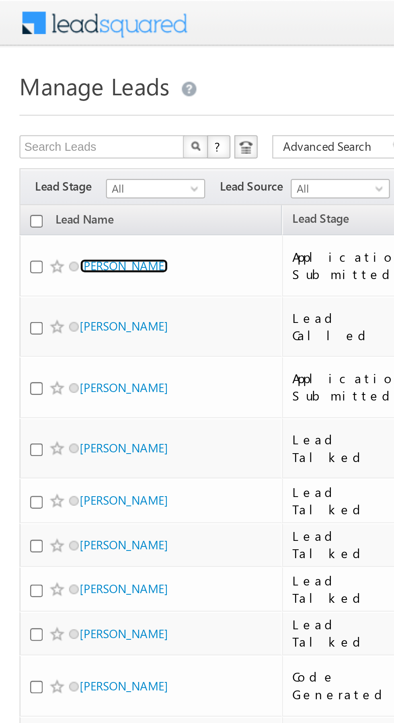
click at [43, 108] on link "[PERSON_NAME]" at bounding box center [51, 110] width 37 height 6
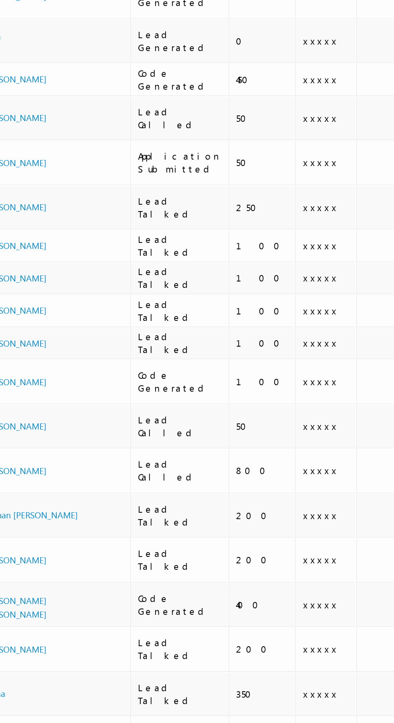
scroll to position [0, 1]
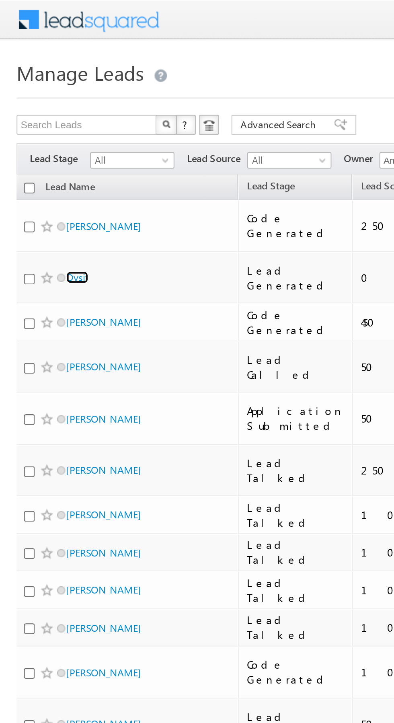
click at [37, 132] on link "Oysif" at bounding box center [37, 135] width 11 height 6
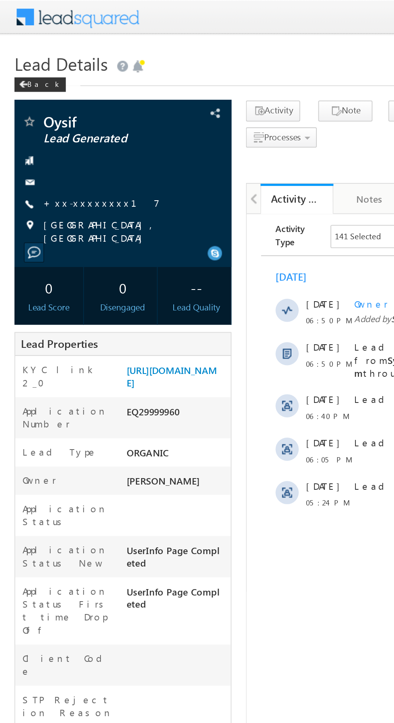
click at [45, 112] on link "+xx-xxxxxxxx17" at bounding box center [56, 112] width 65 height 7
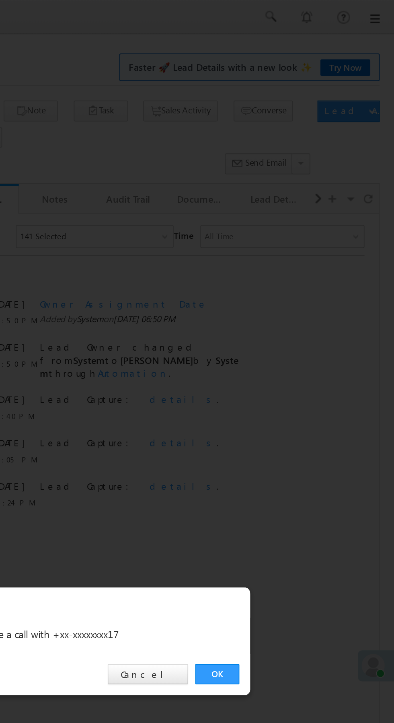
click at [294, 369] on link "OK" at bounding box center [295, 374] width 25 height 11
